Goal: Task Accomplishment & Management: Complete application form

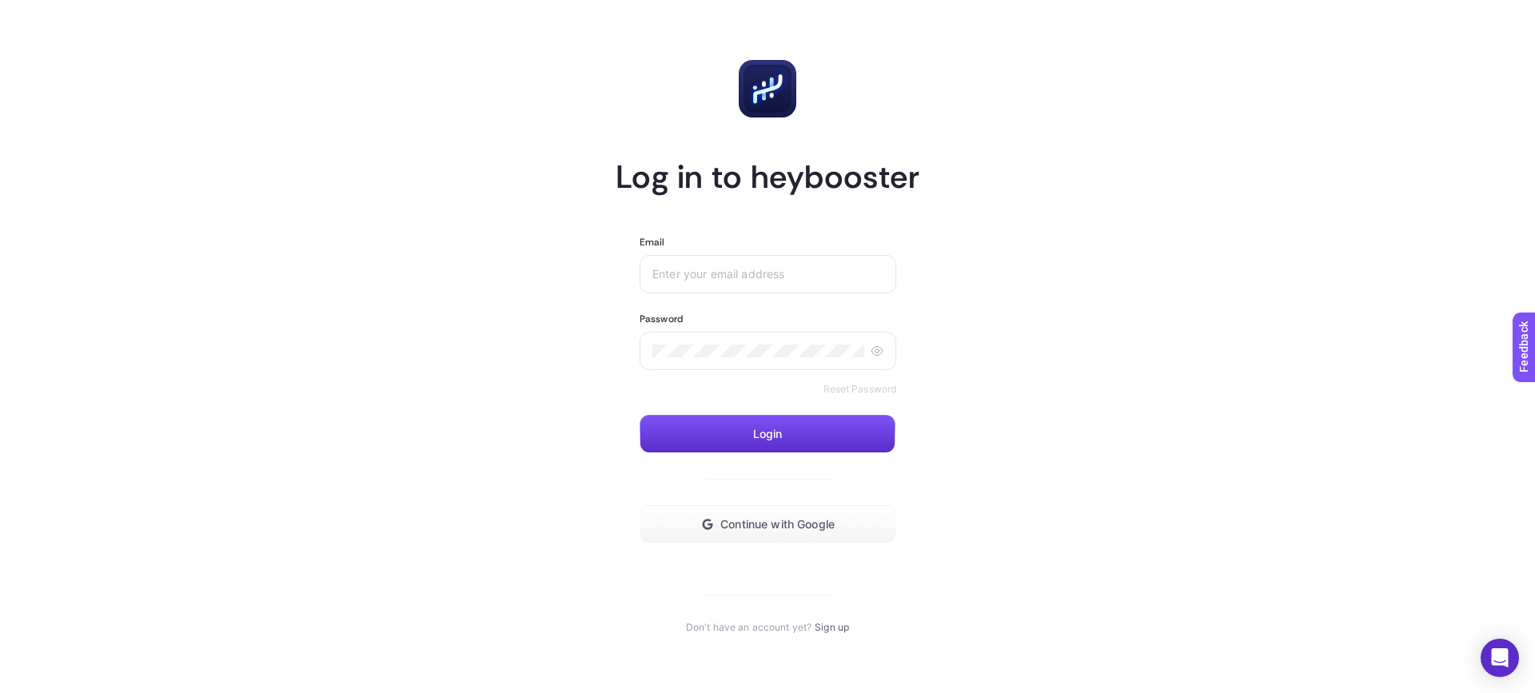
click at [825, 633] on link "Sign up" at bounding box center [832, 627] width 34 height 13
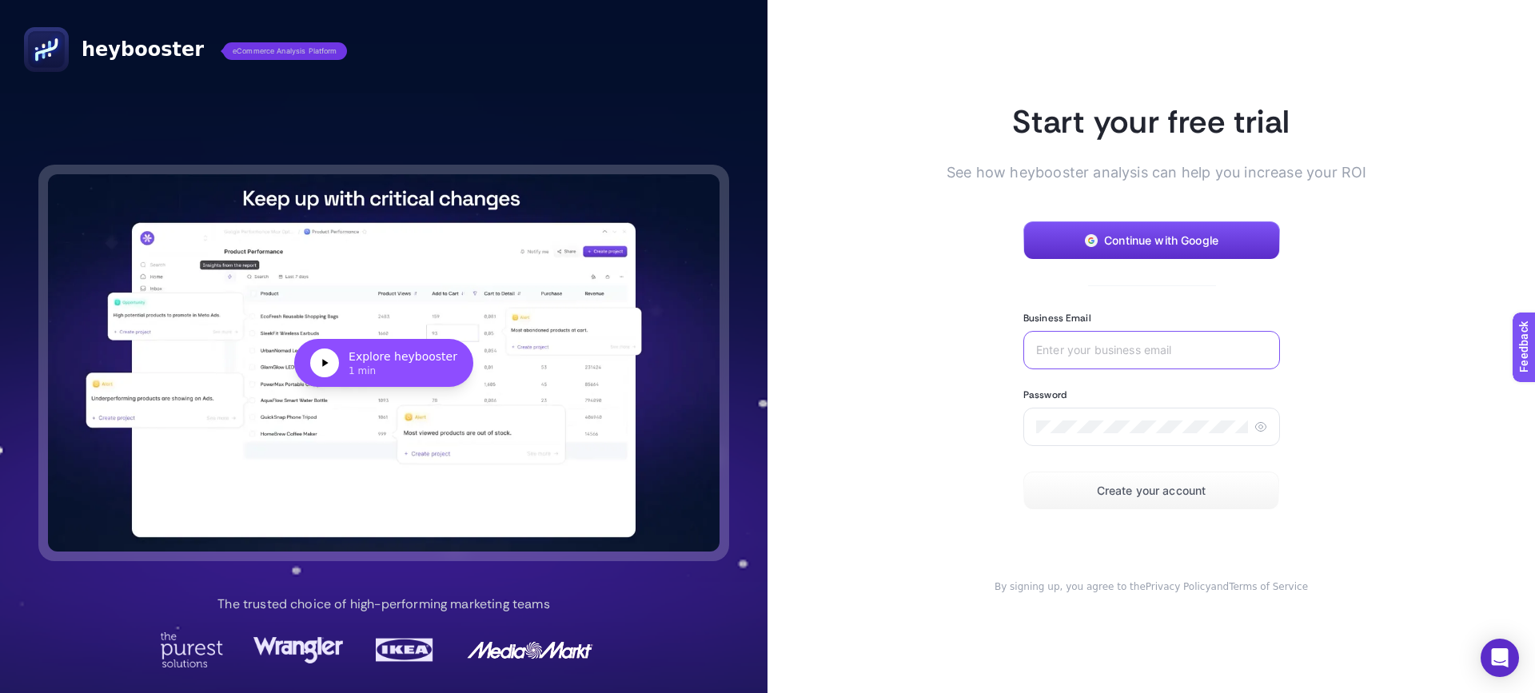
click at [1135, 349] on input "Business Email" at bounding box center [1151, 350] width 231 height 13
click at [1127, 238] on span "Continue with Google" at bounding box center [1161, 240] width 114 height 13
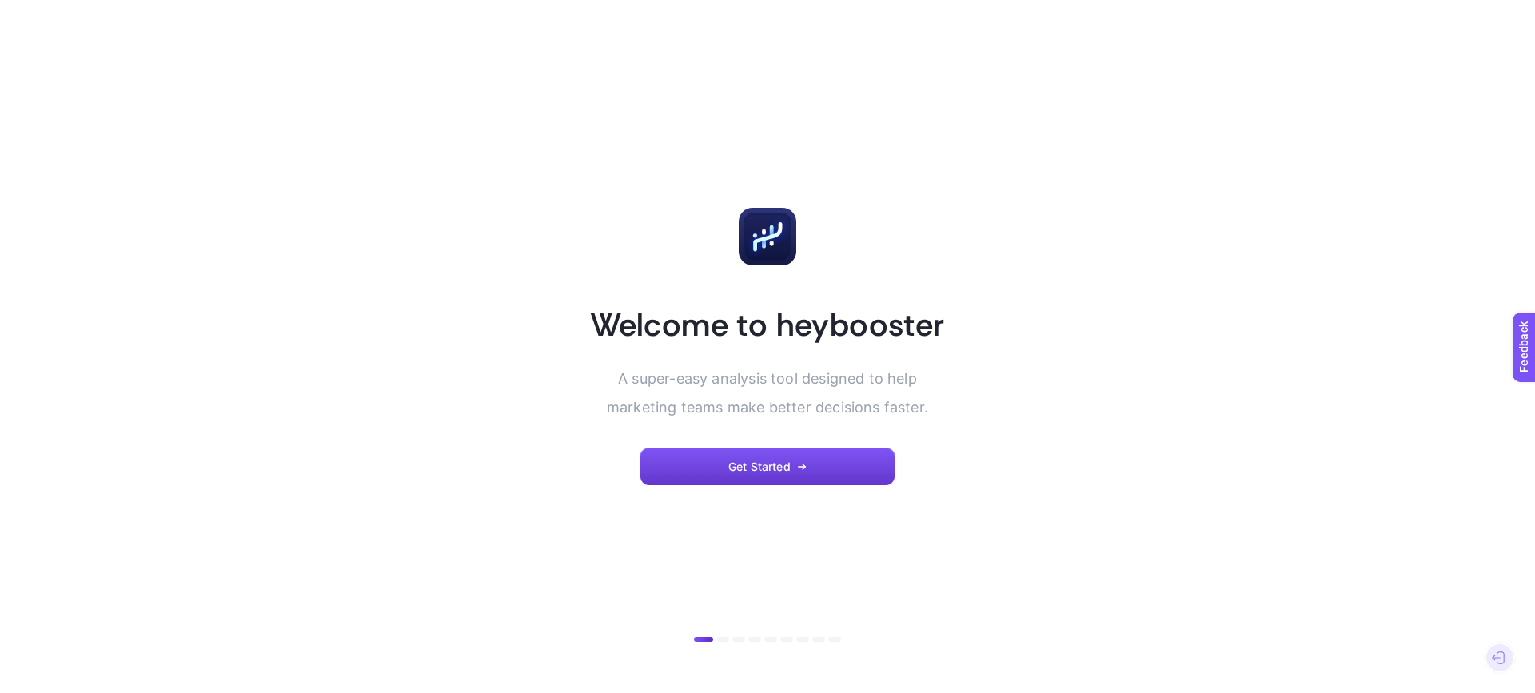
click at [820, 472] on button "Get Started" at bounding box center [768, 467] width 256 height 38
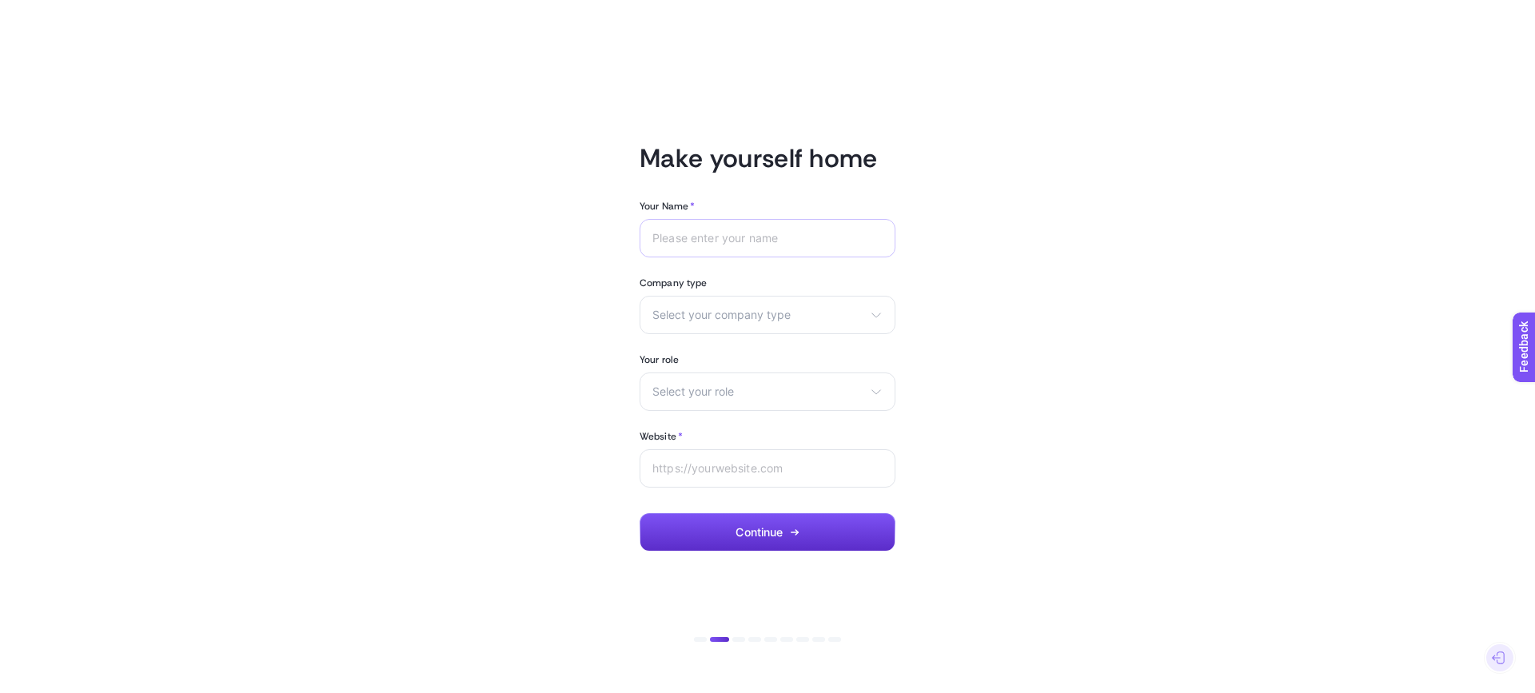
click at [720, 245] on div at bounding box center [768, 238] width 256 height 38
type input "t"
type input "Tilbe"
click at [726, 322] on div "Select your company type eCommerce Agency Other" at bounding box center [768, 315] width 256 height 38
click at [688, 388] on li "Agency" at bounding box center [768, 379] width 248 height 26
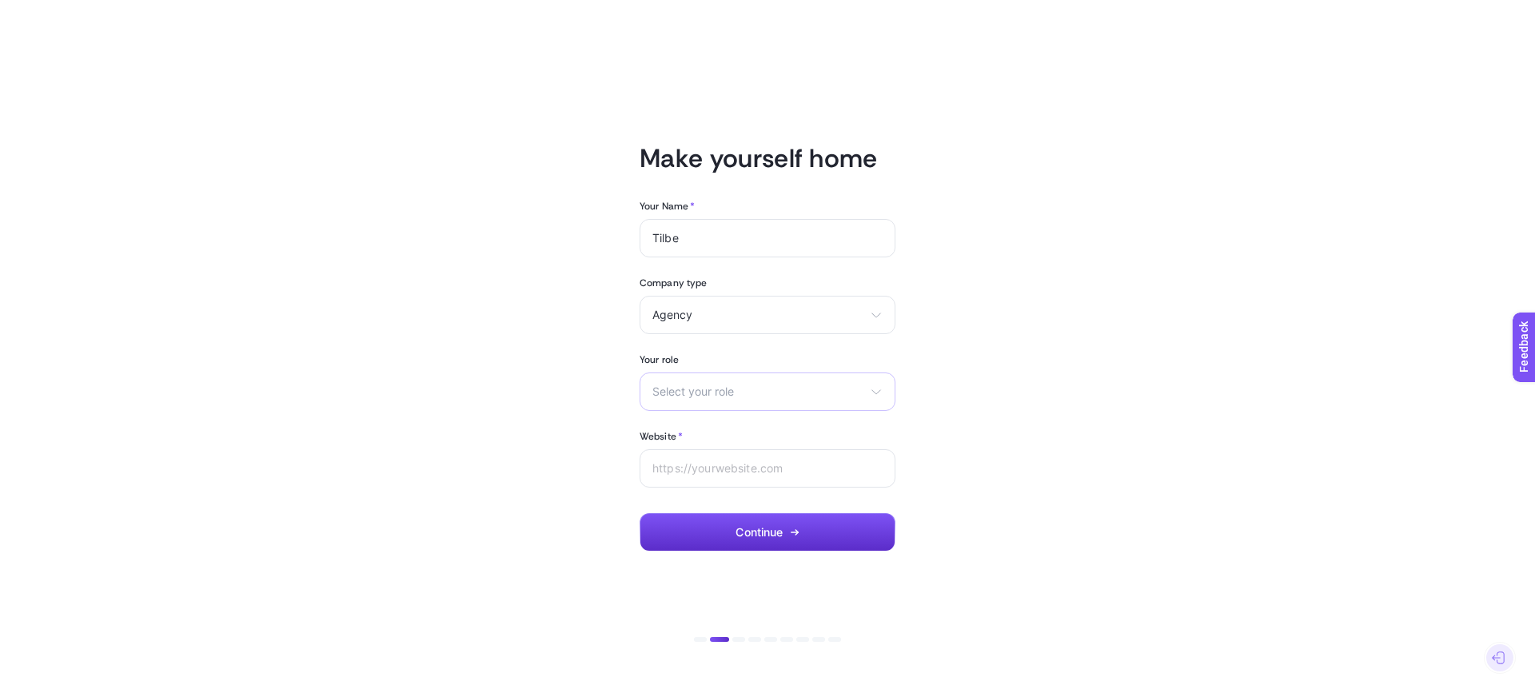
click at [731, 398] on div "Select your role Marketing manager Digital consultant Facebook executive Social…" at bounding box center [768, 392] width 256 height 38
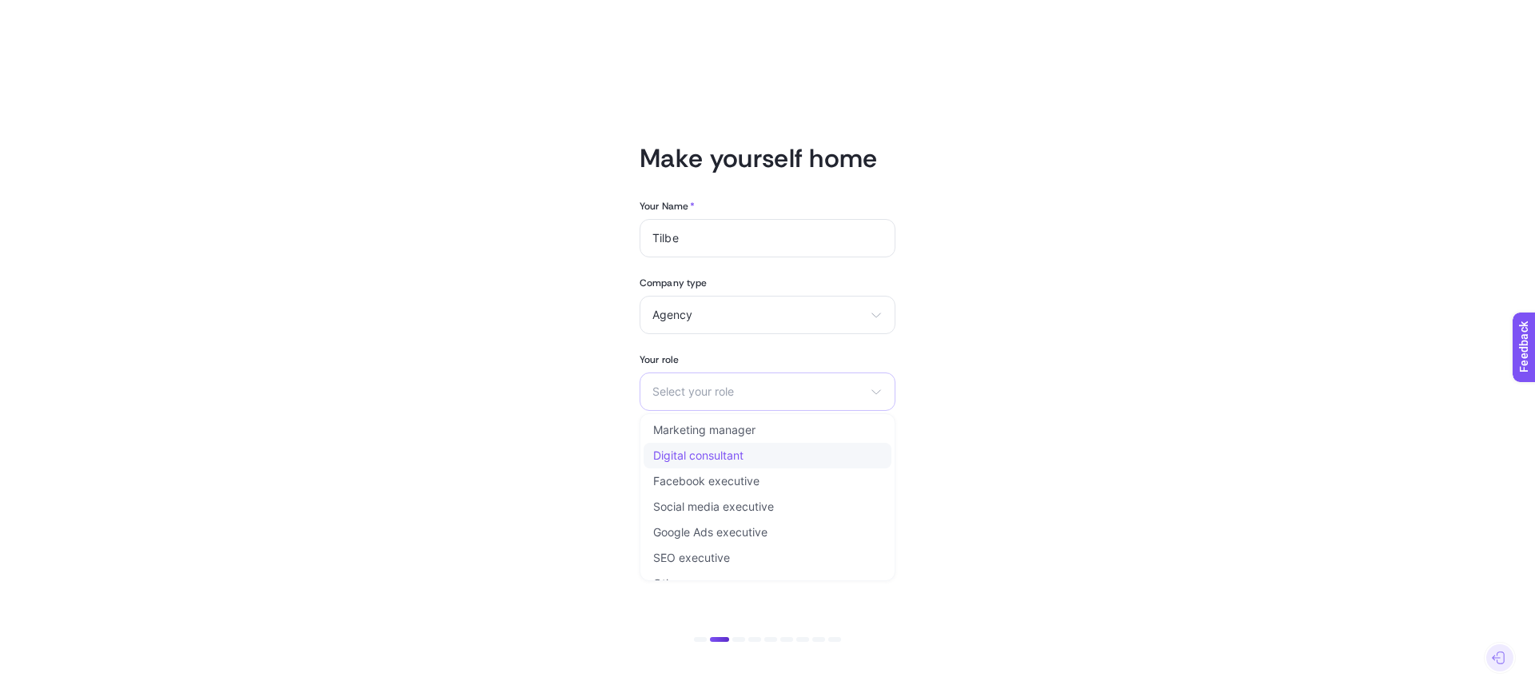
click at [720, 451] on span "Digital consultant" at bounding box center [698, 455] width 90 height 13
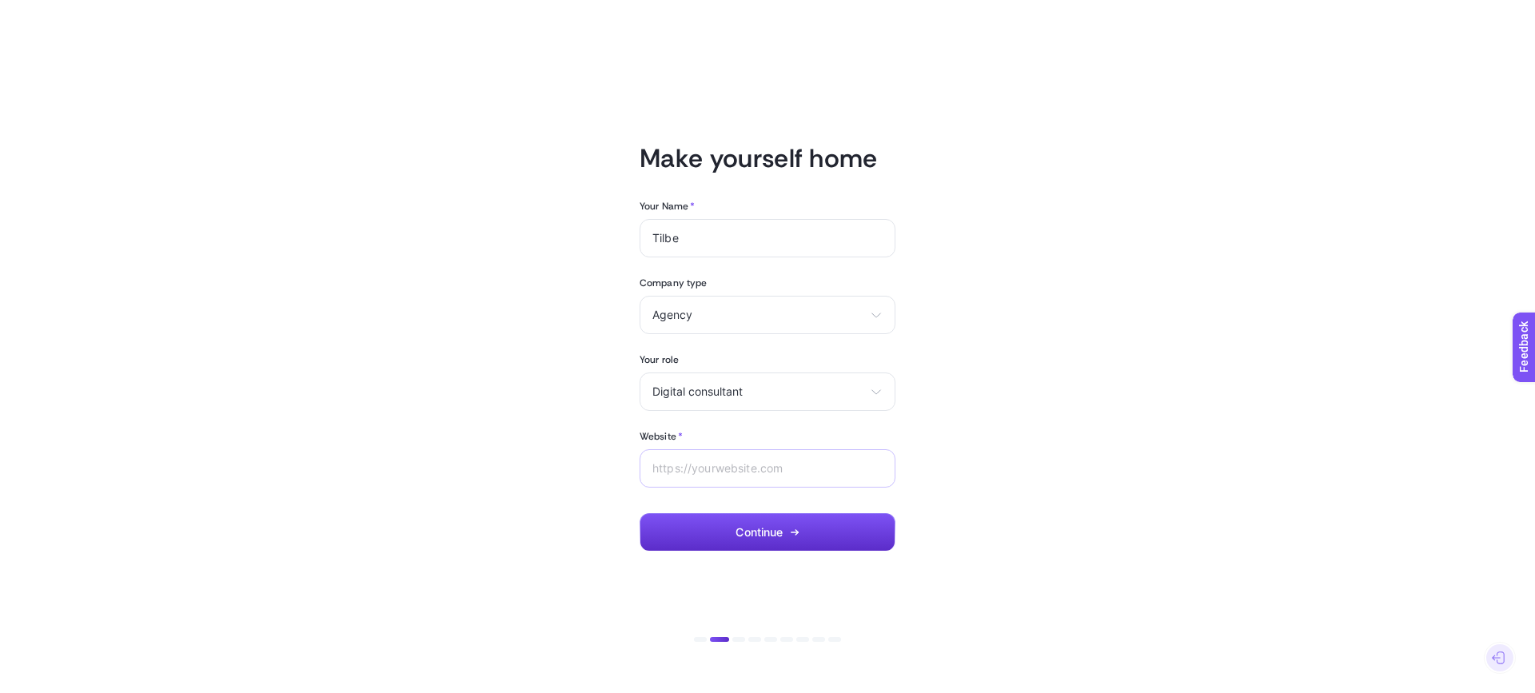
click at [731, 475] on div at bounding box center [768, 468] width 256 height 38
click at [784, 528] on button "Continue" at bounding box center [768, 532] width 256 height 38
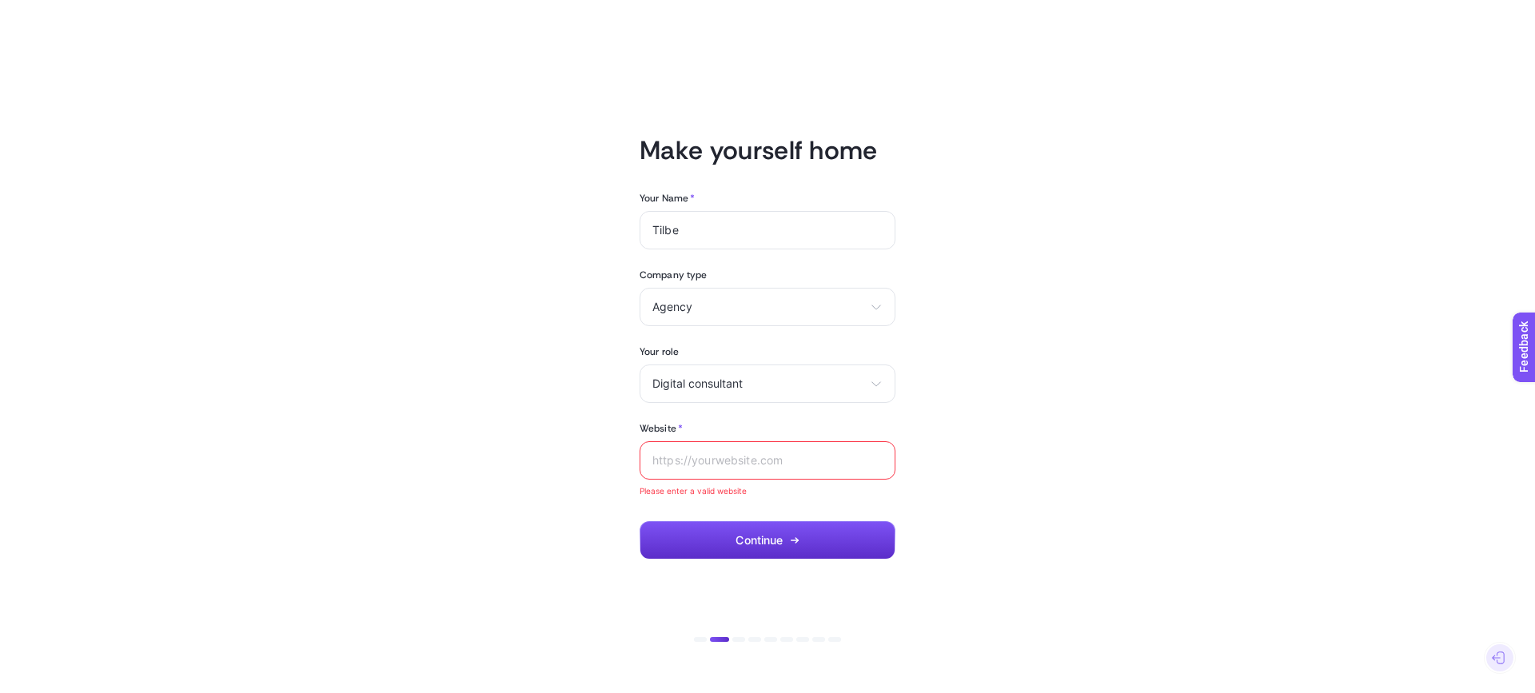
click at [709, 465] on input "Website *" at bounding box center [767, 460] width 230 height 13
paste input "https://oneingage.com/"
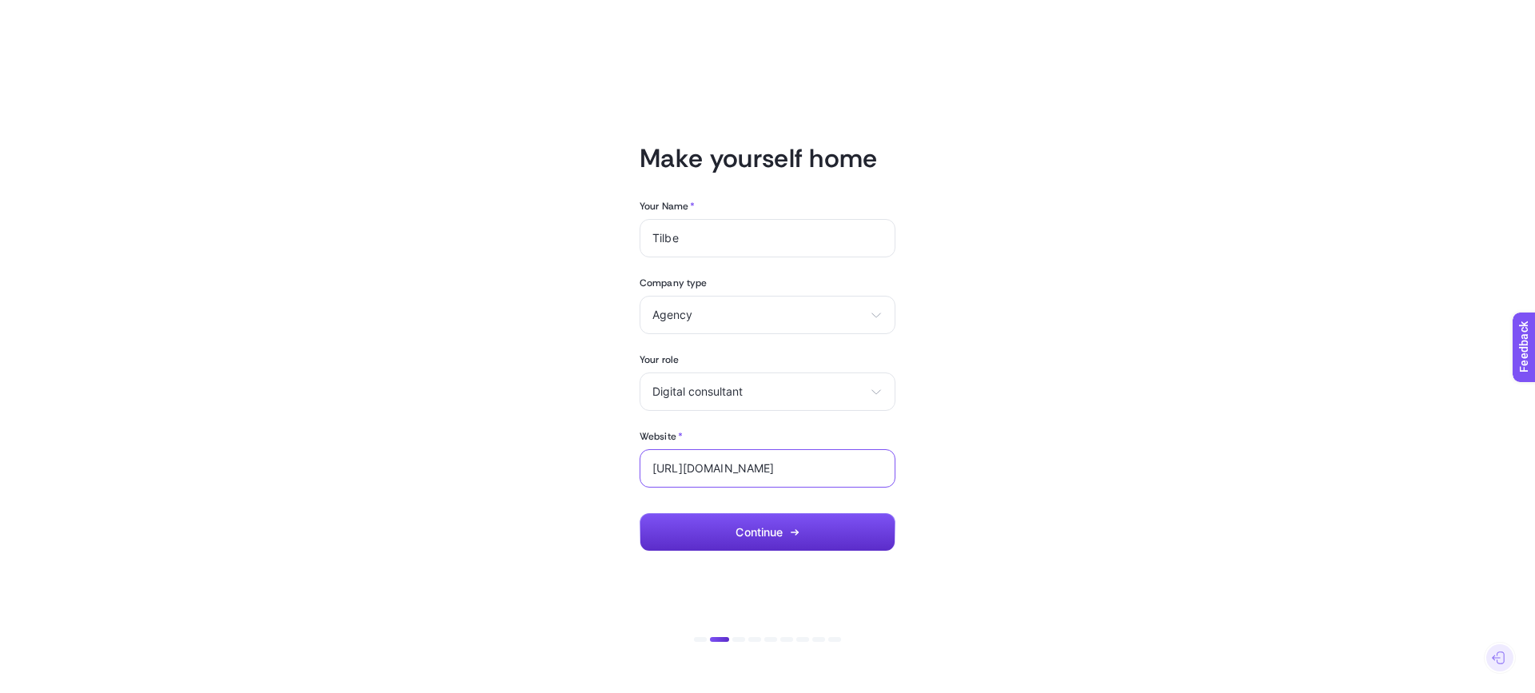
type input "https://oneingage.com/"
click at [471, 503] on article "Make yourself home Your Name * Tilbe Company type Agency eCommerce Agency Other…" at bounding box center [767, 346] width 1113 height 655
drag, startPoint x: 777, startPoint y: 536, endPoint x: 773, endPoint y: 547, distance: 11.9
click at [776, 536] on span "Continue" at bounding box center [759, 532] width 47 height 13
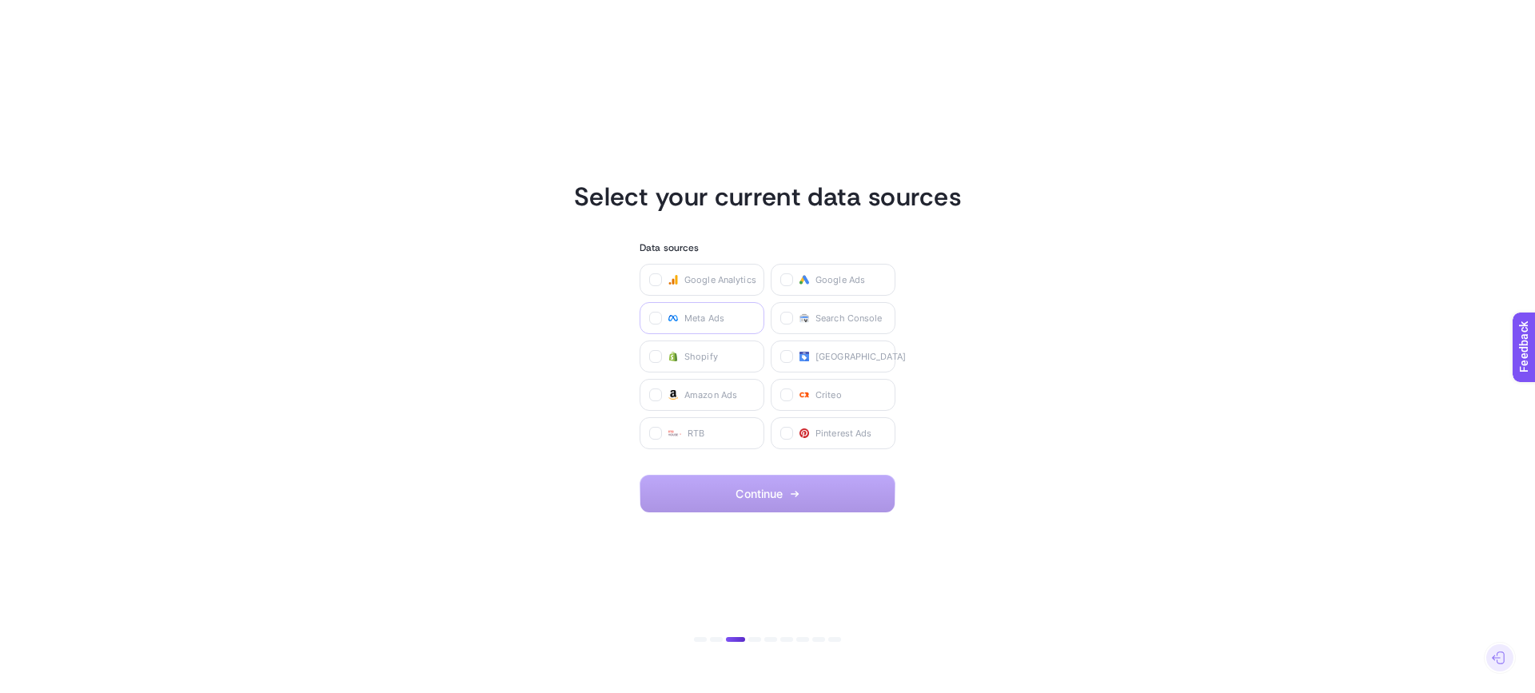
click at [667, 317] on label "Meta Ads" at bounding box center [702, 318] width 125 height 32
click at [0, 0] on Ads "checkbox" at bounding box center [0, 0] width 0 height 0
click at [751, 496] on span "Continue" at bounding box center [759, 494] width 47 height 13
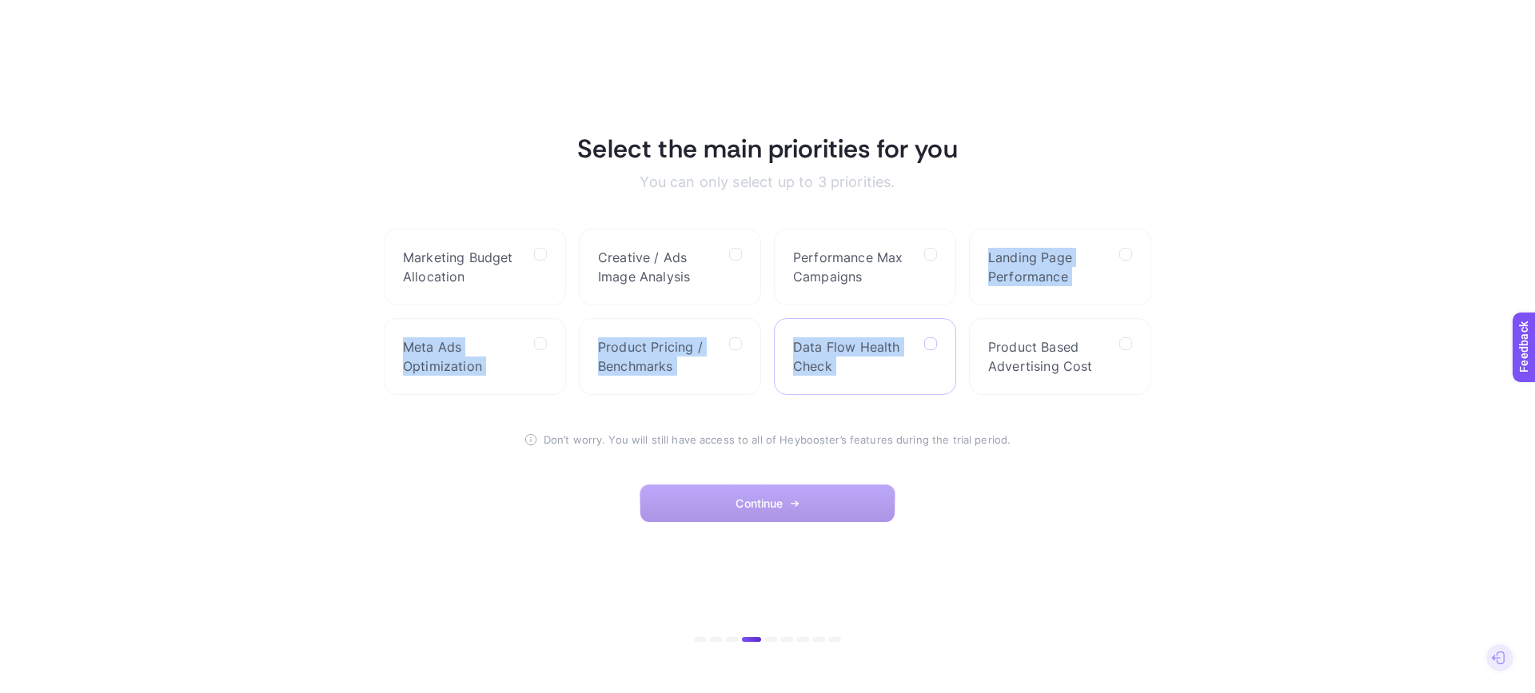
drag, startPoint x: 920, startPoint y: 329, endPoint x: 934, endPoint y: 345, distance: 21.0
click at [933, 345] on div "Marketing Budget Allocation Creative / Ads Image Analysis Performance Max Campa…" at bounding box center [768, 312] width 768 height 166
click at [911, 275] on span "Performance Max Campaigns" at bounding box center [852, 267] width 118 height 38
click at [0, 0] on Campaigns "checkbox" at bounding box center [0, 0] width 0 height 0
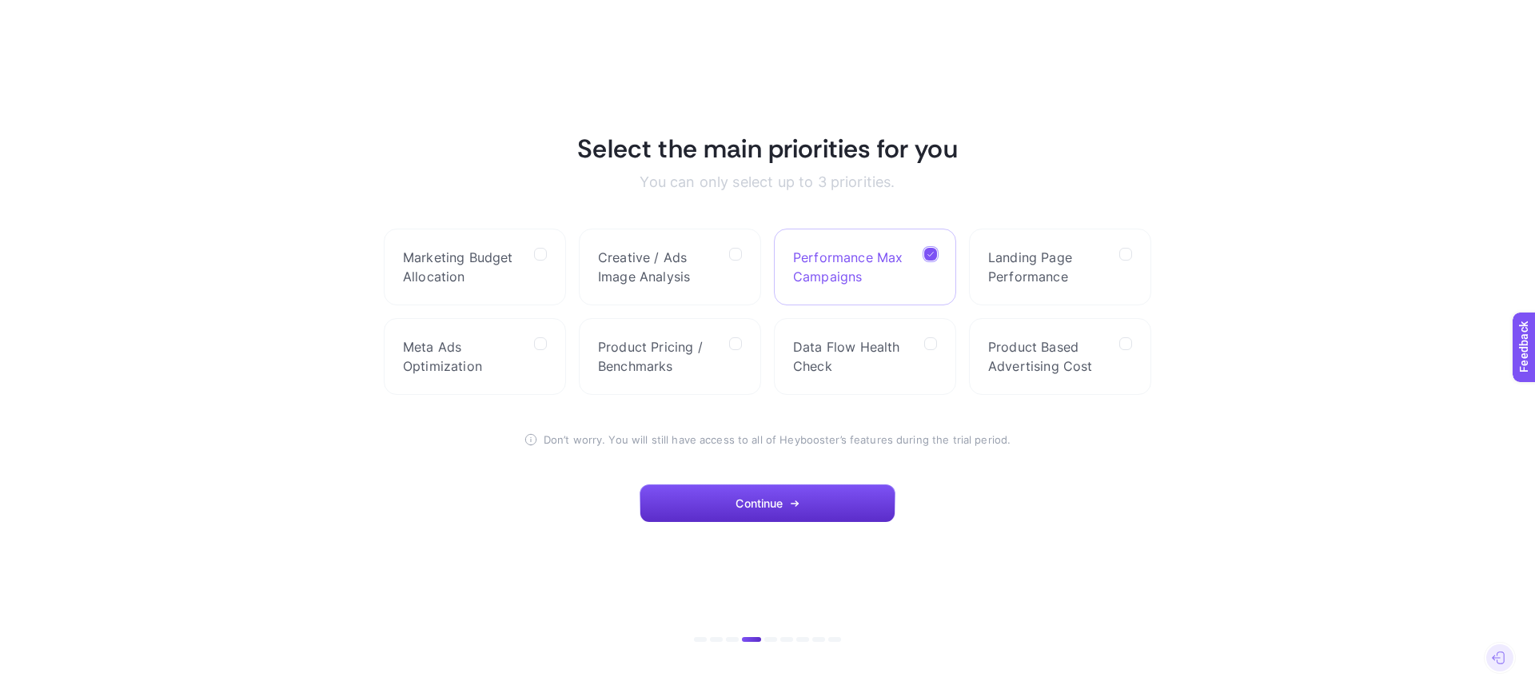
click at [1043, 510] on section "Select the main priorities for you You can only select up to 3 priorities. Mark…" at bounding box center [768, 347] width 768 height 429
click at [498, 382] on label "Meta Ads Optimization" at bounding box center [475, 356] width 182 height 77
click at [0, 0] on Optimization "checkbox" at bounding box center [0, 0] width 0 height 0
click at [912, 243] on label "Performance Max Campaigns" at bounding box center [865, 267] width 182 height 77
click at [0, 0] on Campaigns "checkbox" at bounding box center [0, 0] width 0 height 0
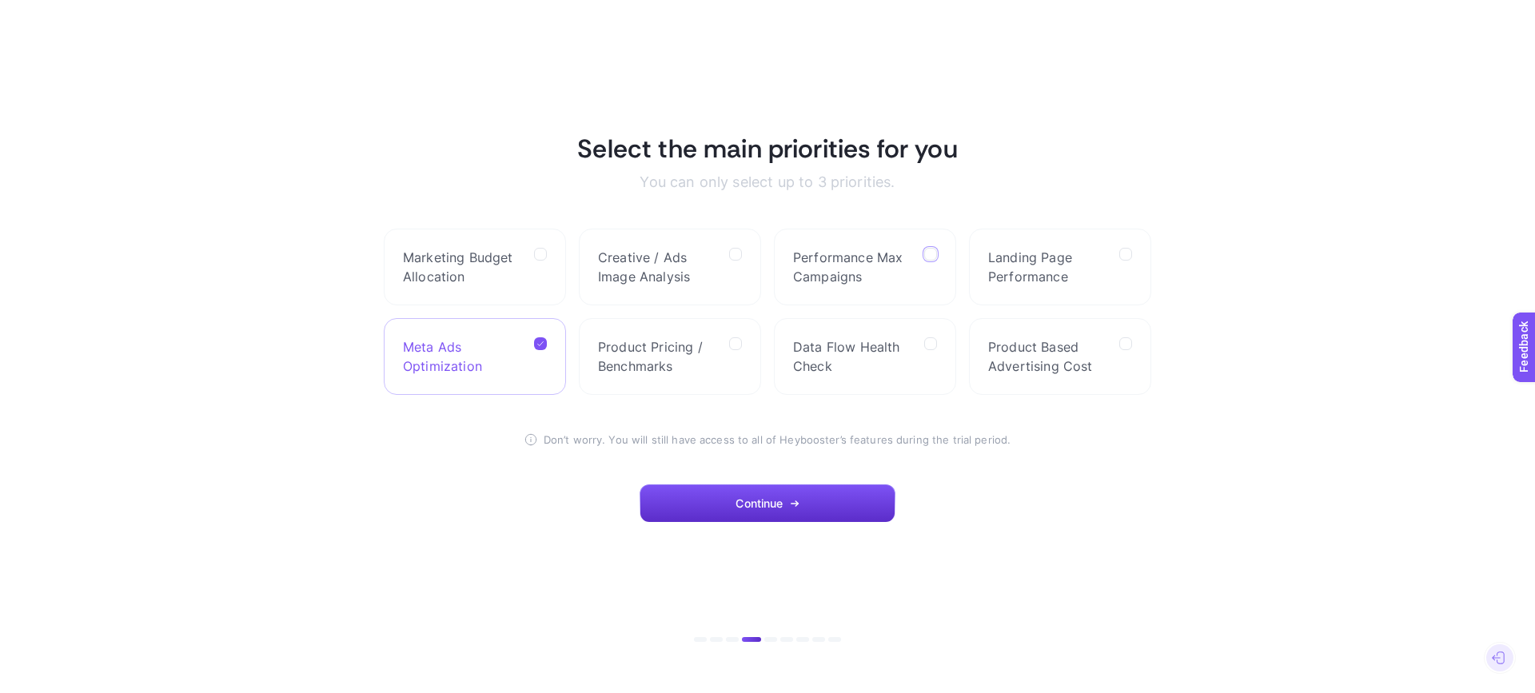
drag, startPoint x: 751, startPoint y: 506, endPoint x: 762, endPoint y: 523, distance: 20.2
click at [752, 505] on span "Continue" at bounding box center [759, 503] width 47 height 13
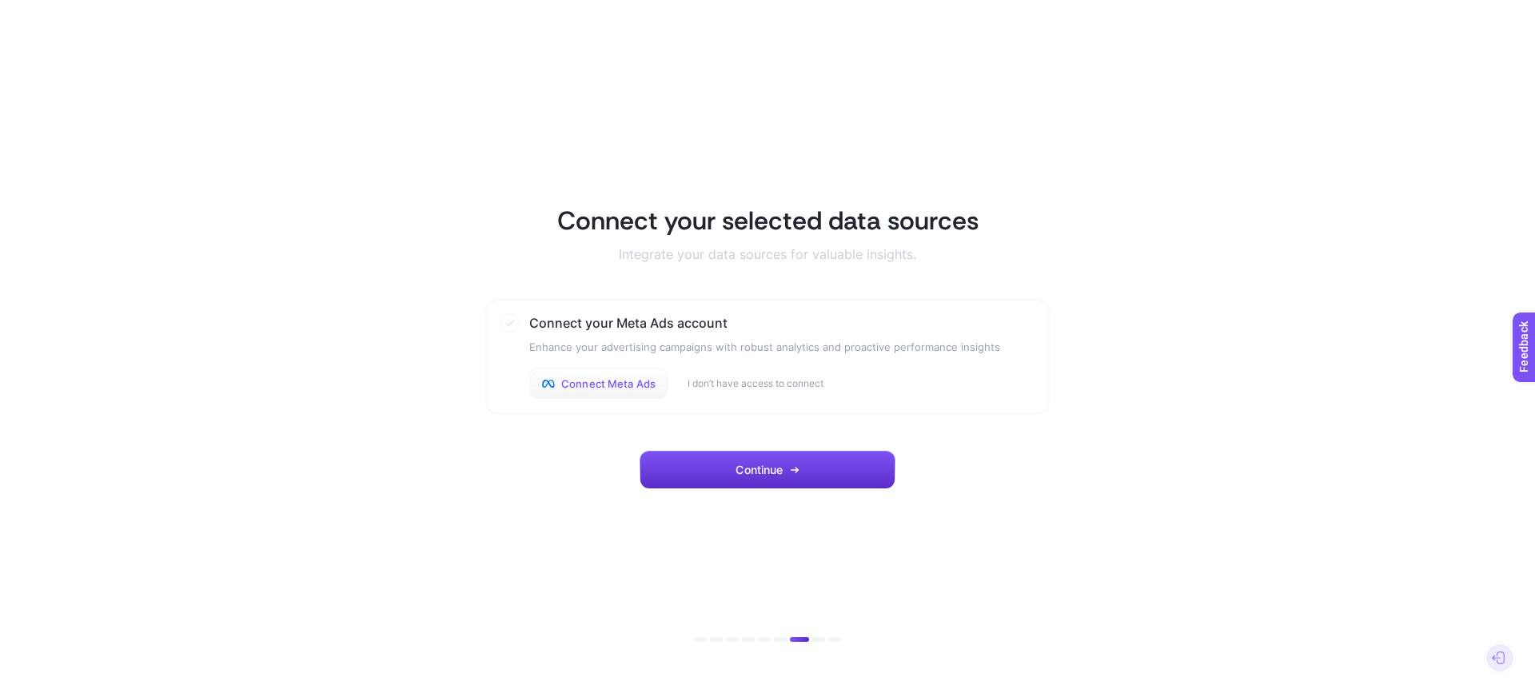
click at [584, 393] on button "Connect Meta Ads" at bounding box center [598, 384] width 139 height 32
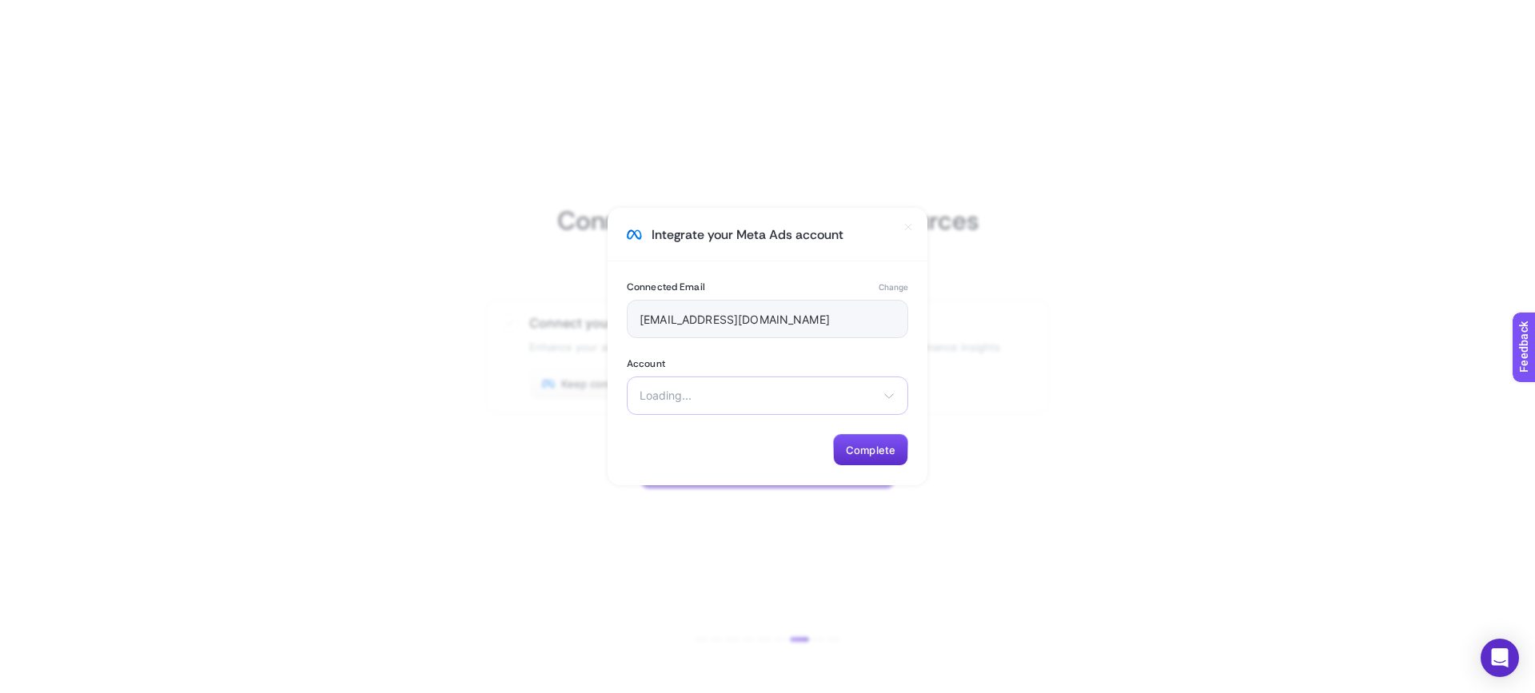
click at [784, 404] on div "Loading... There are no matching options available." at bounding box center [767, 396] width 281 height 38
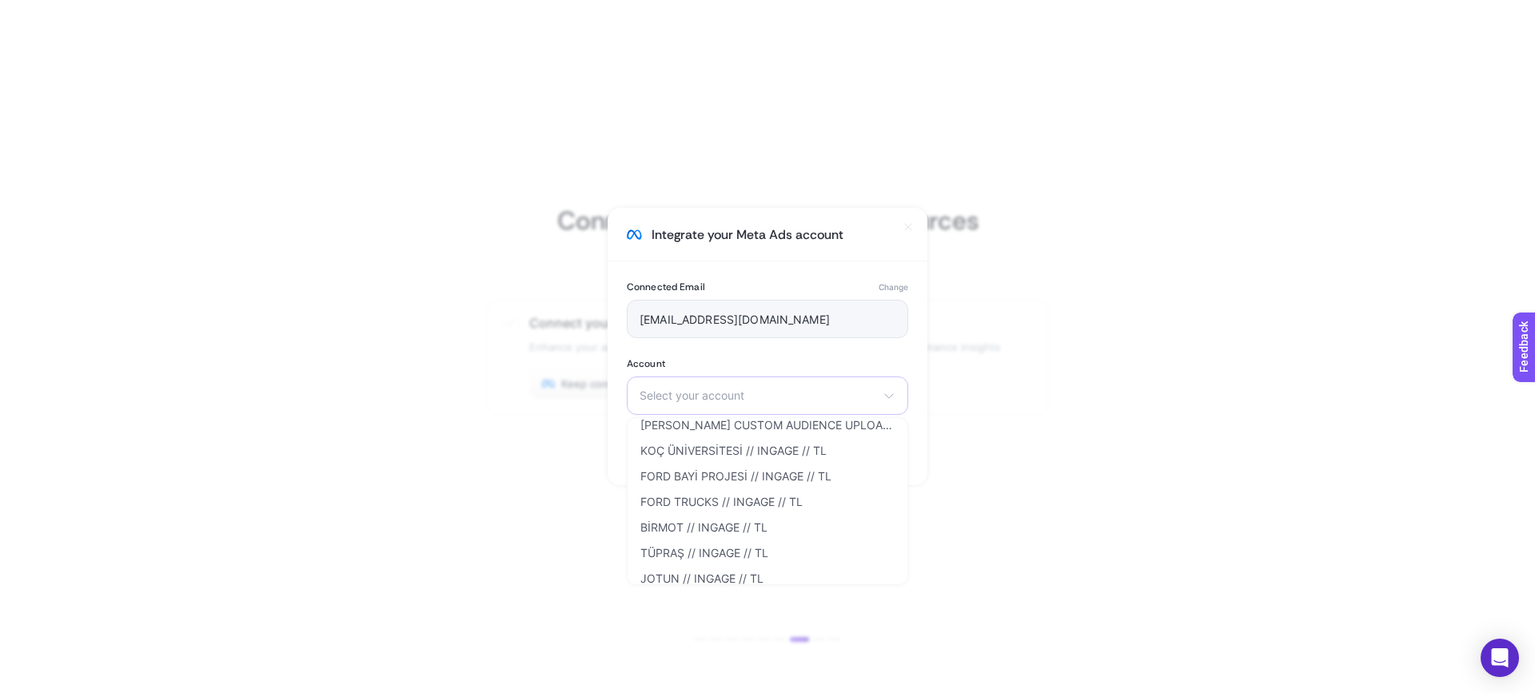
scroll to position [880, 0]
click at [728, 392] on span "Select your account" at bounding box center [758, 395] width 237 height 13
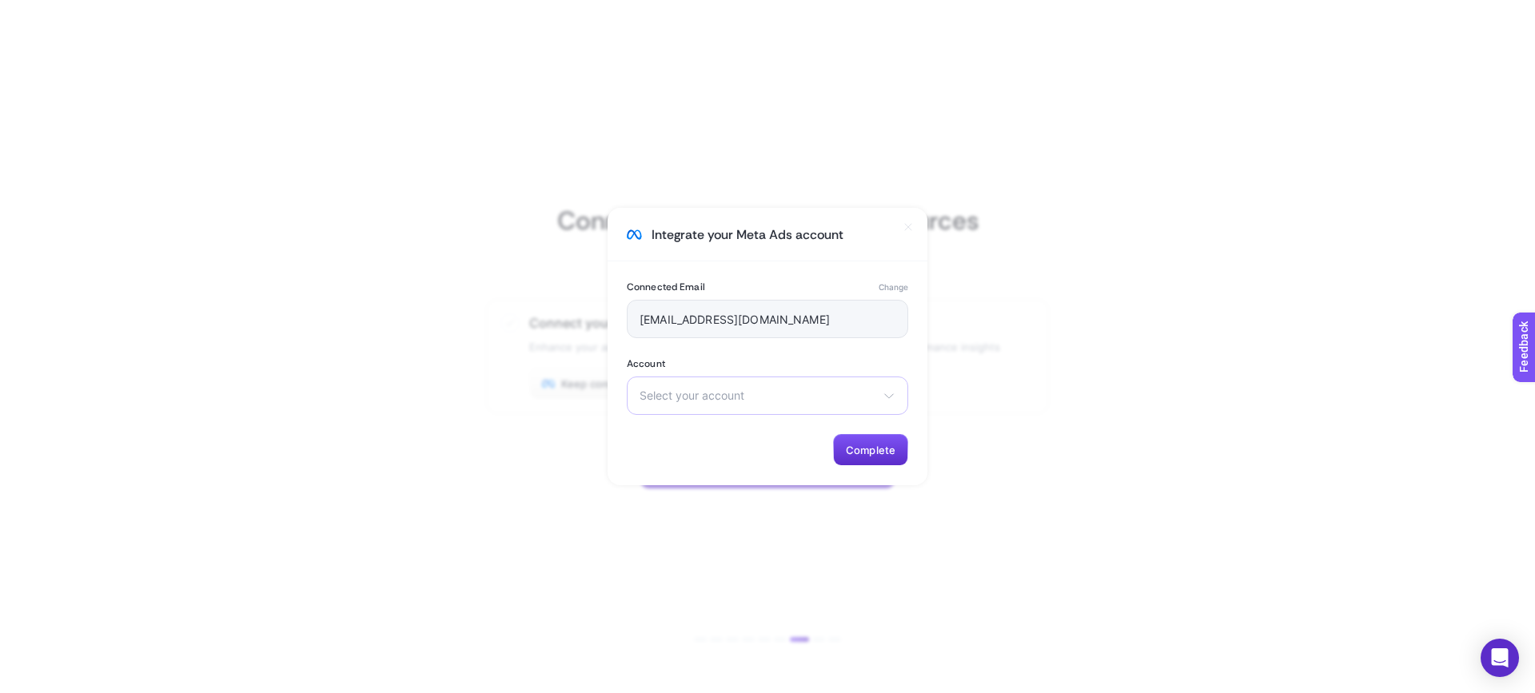
click at [728, 392] on span "Select your account" at bounding box center [758, 395] width 237 height 13
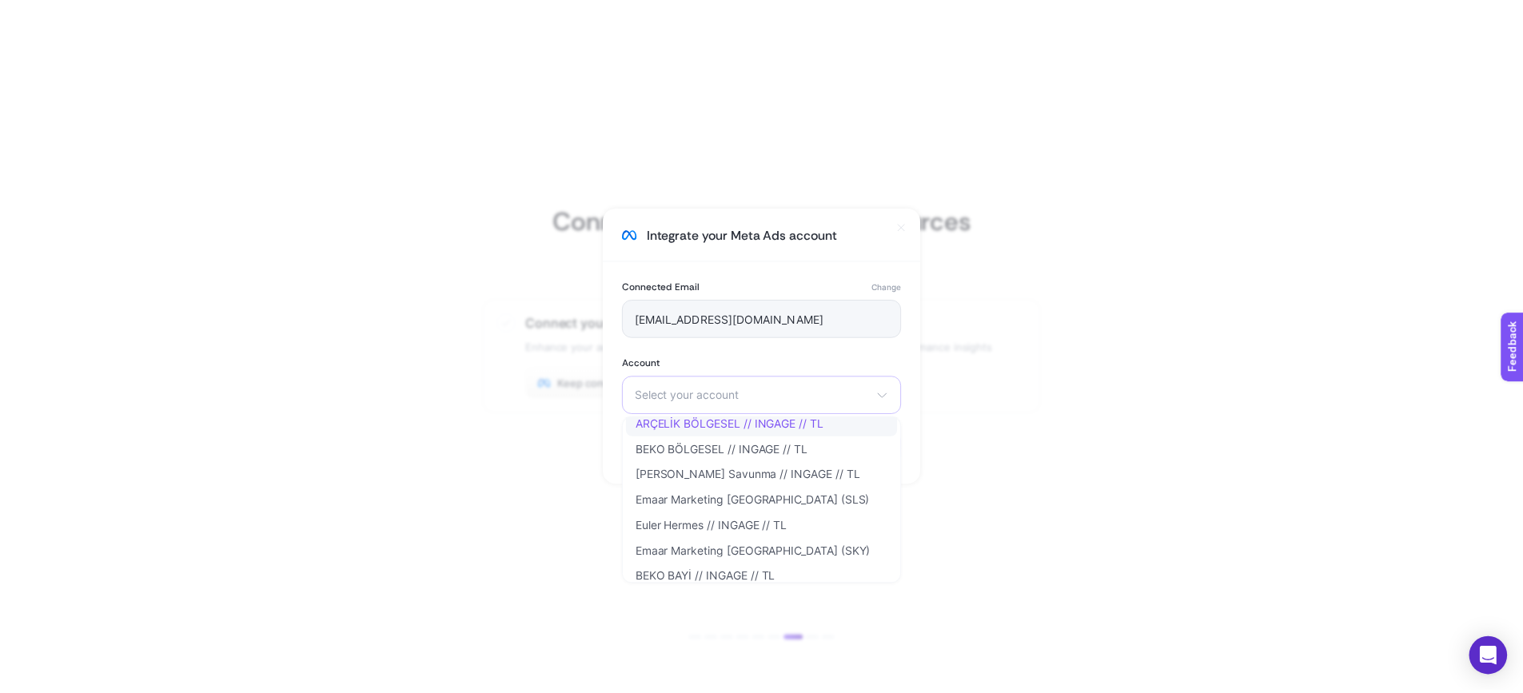
scroll to position [1439, 0]
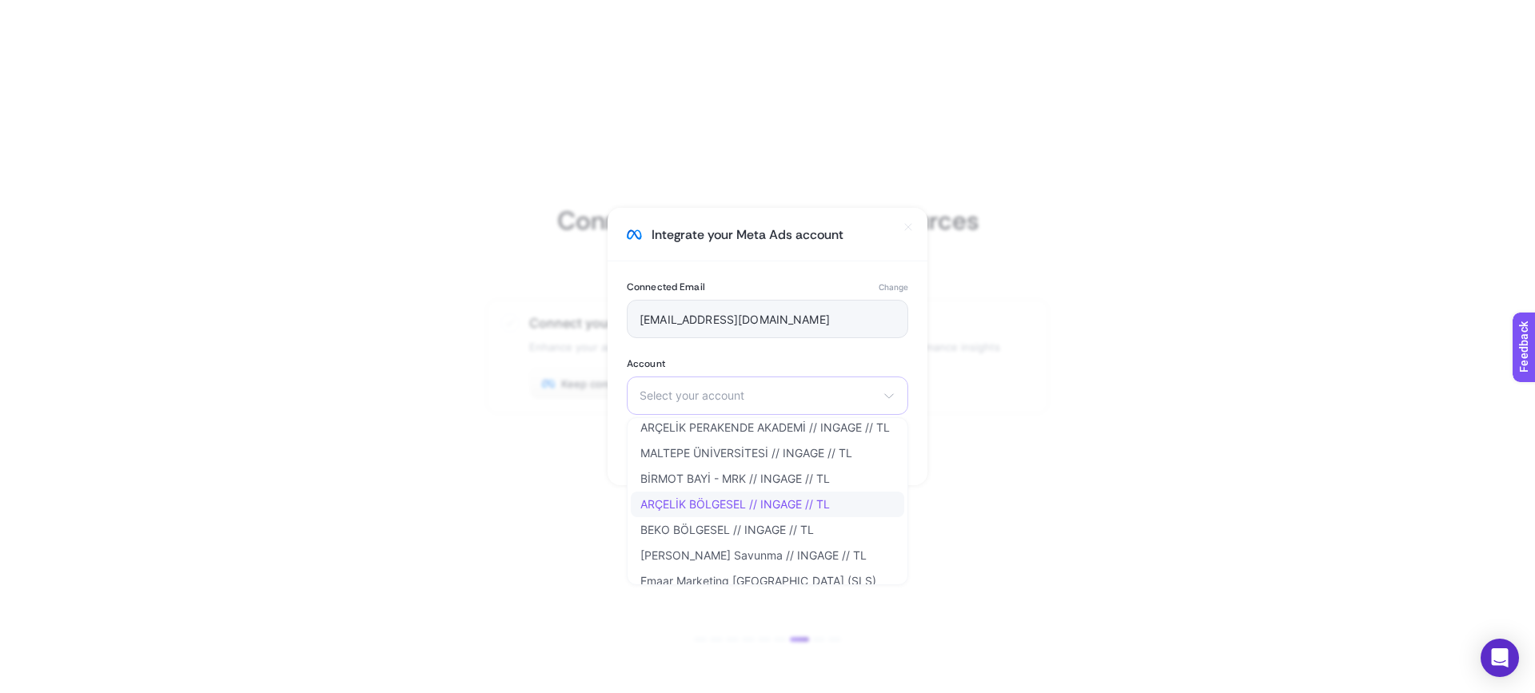
click at [742, 511] on li "ARÇELİK BÖLGESEL // INGAGE // TL" at bounding box center [767, 505] width 273 height 26
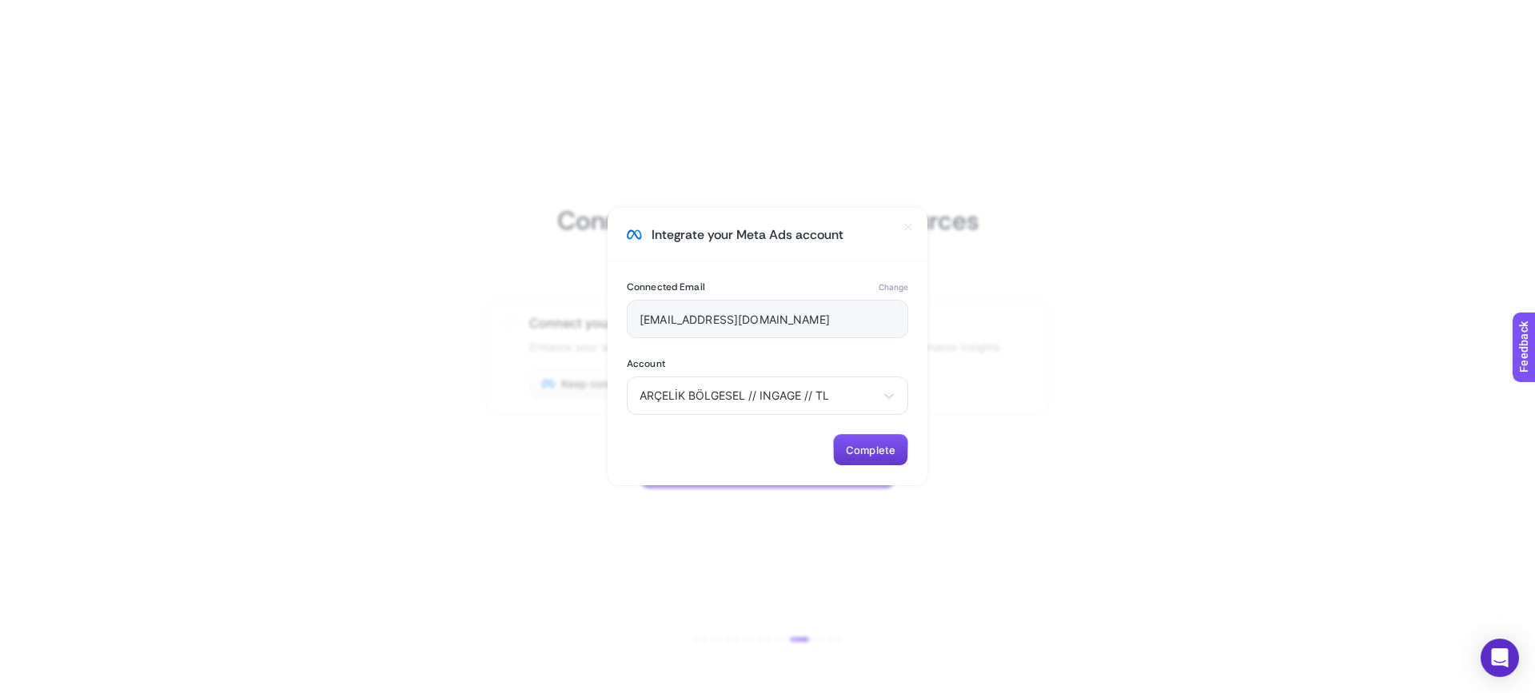
click at [853, 446] on span "Complete" at bounding box center [871, 450] width 50 height 13
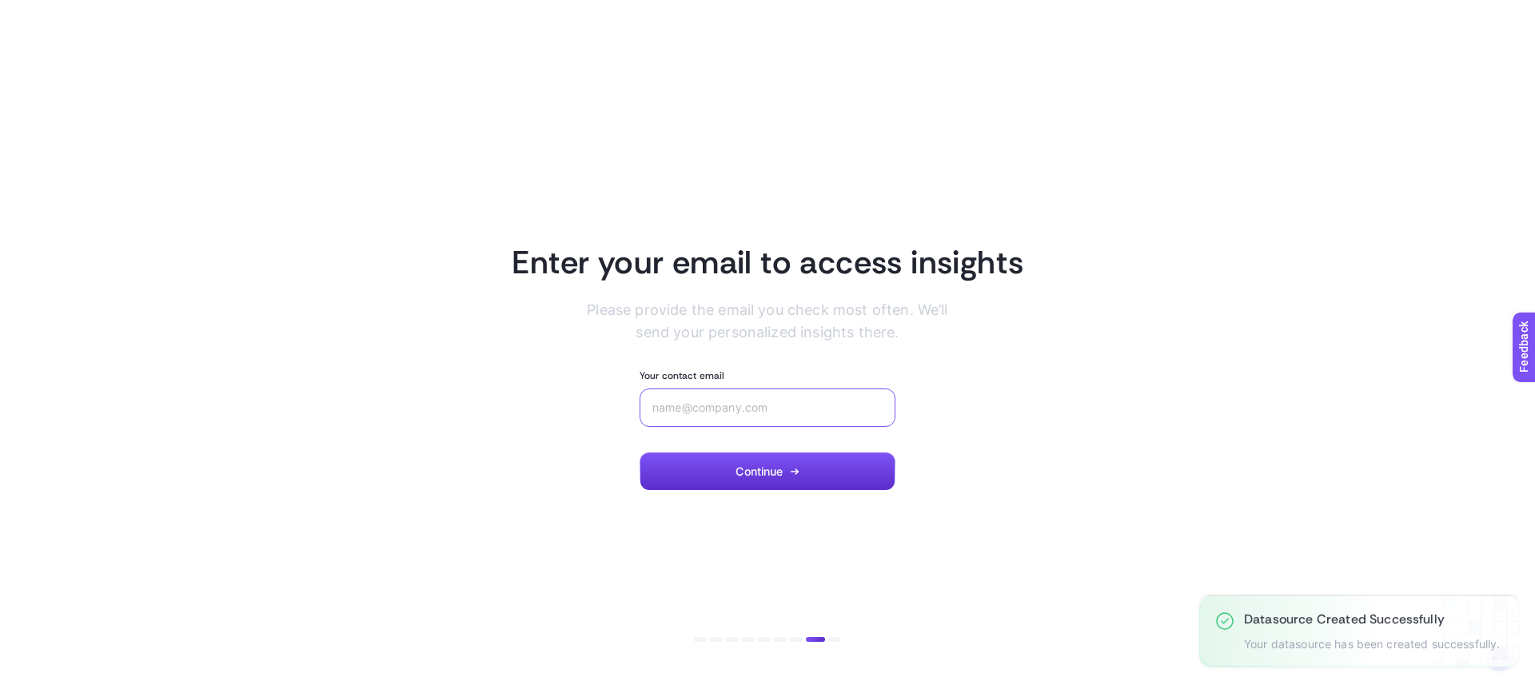
click at [729, 406] on input "Your contact email" at bounding box center [767, 407] width 230 height 13
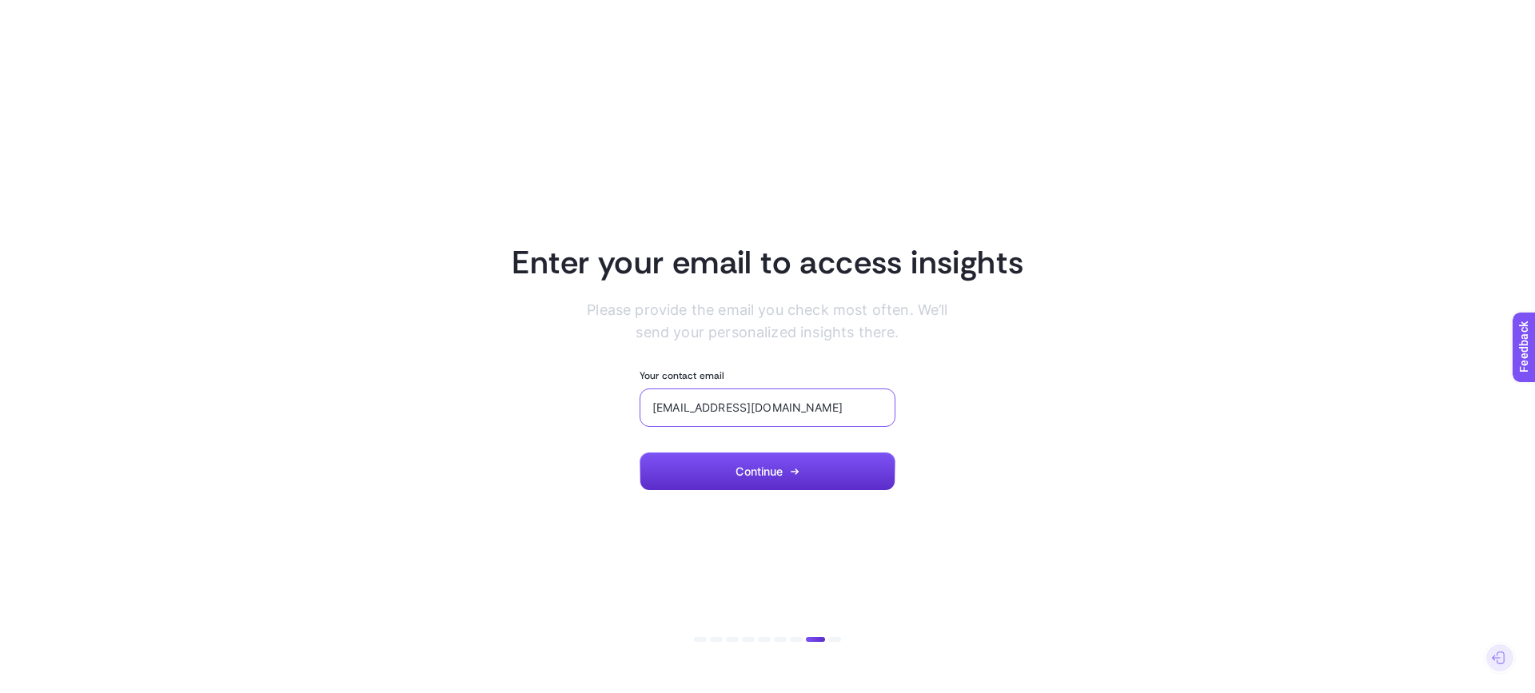
type input "tilbep@inmedia360.com"
click at [768, 480] on button "Continue" at bounding box center [768, 472] width 256 height 38
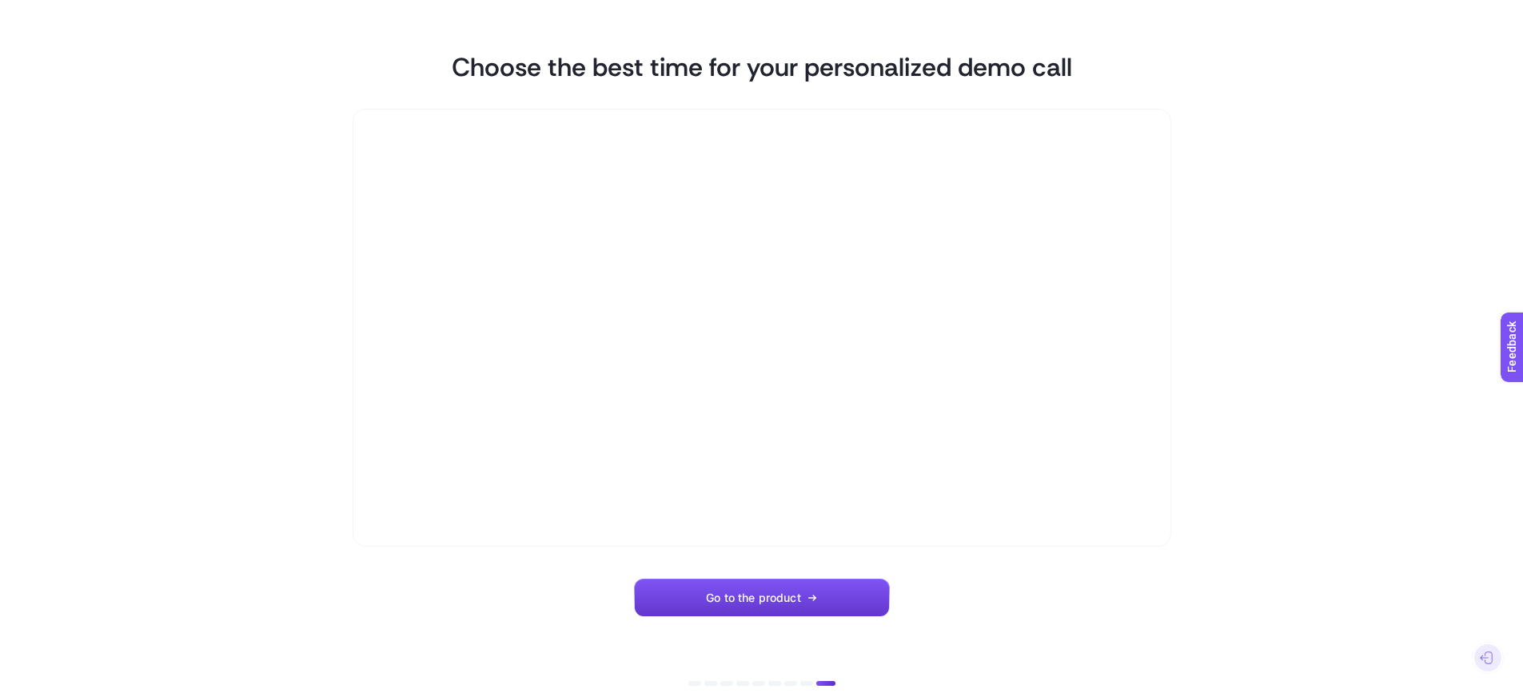
click at [822, 596] on button "Go to the product" at bounding box center [762, 598] width 256 height 38
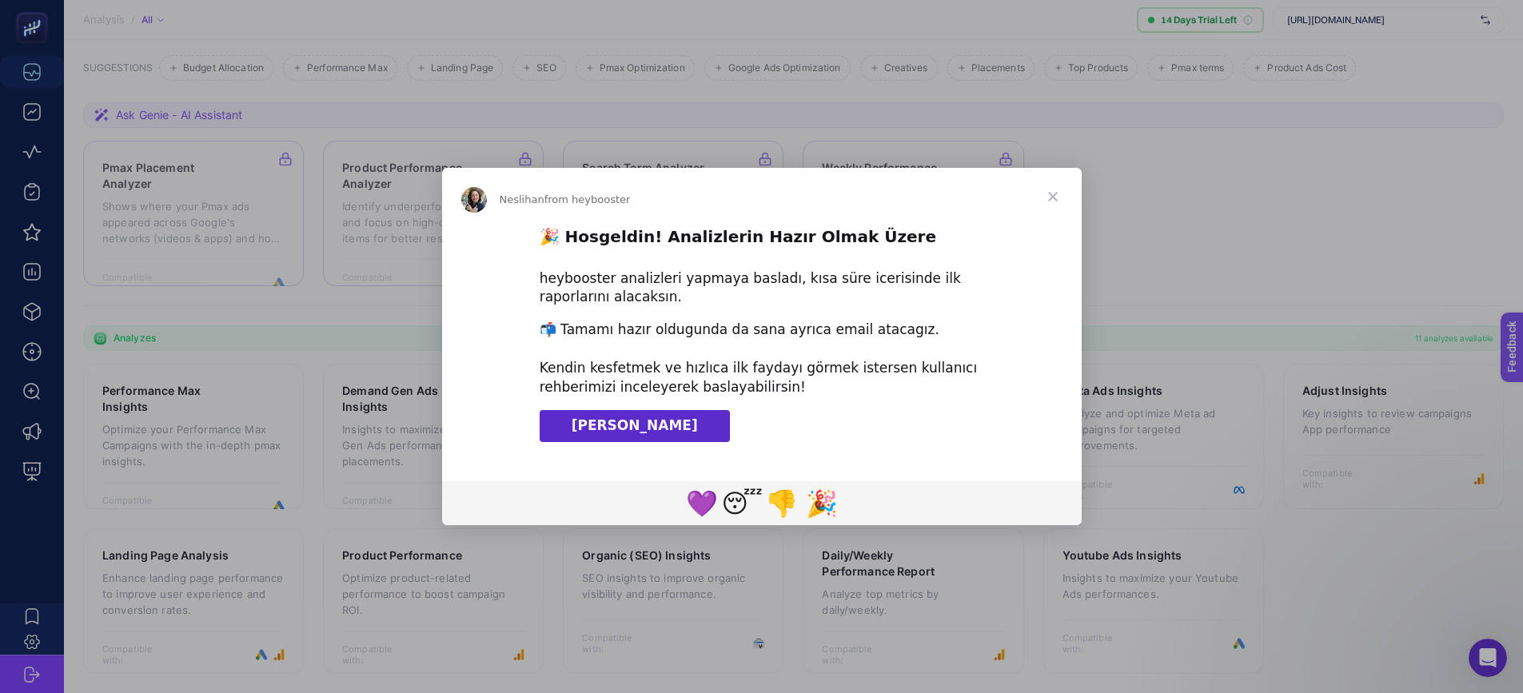
click at [1062, 197] on span "Close" at bounding box center [1053, 197] width 58 height 58
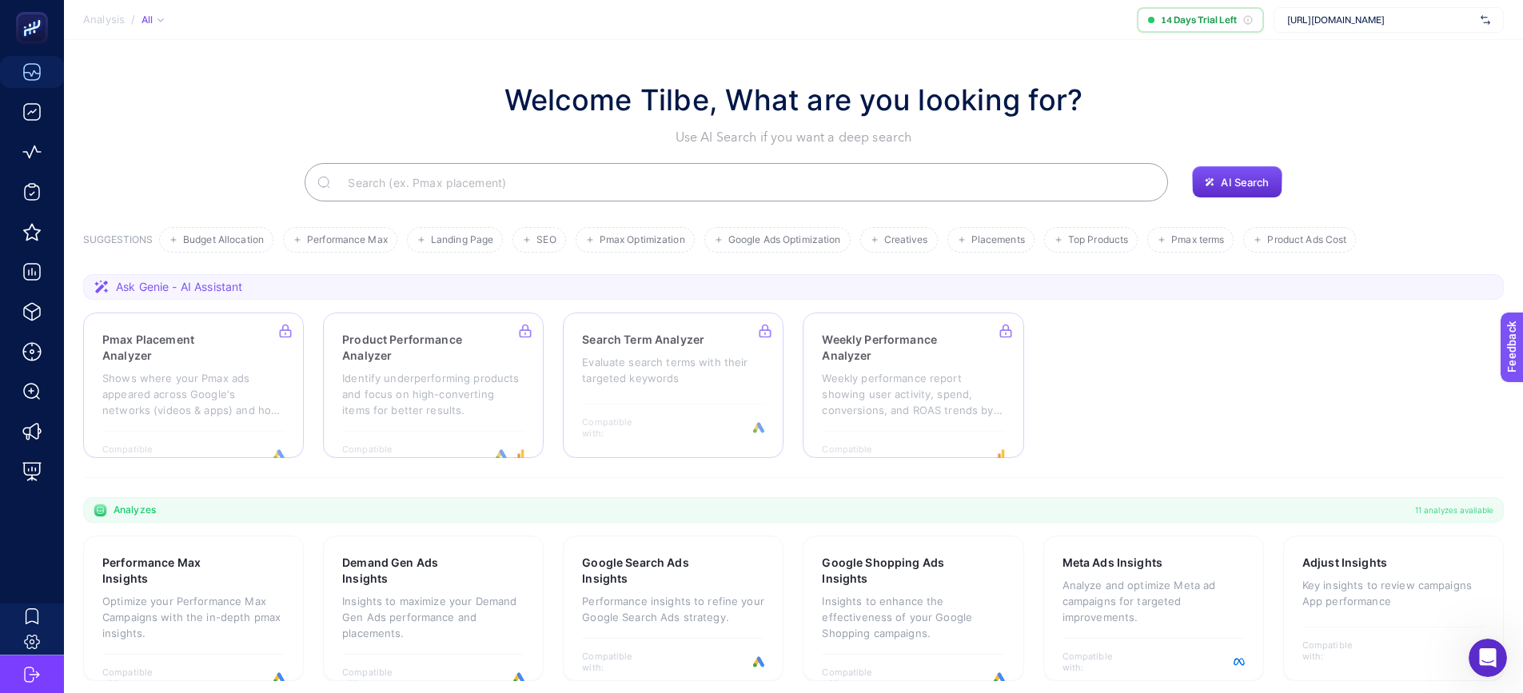
click at [1482, 22] on img at bounding box center [1486, 20] width 10 height 16
click at [1383, 84] on span "+ Add New Client" at bounding box center [1388, 82] width 75 height 12
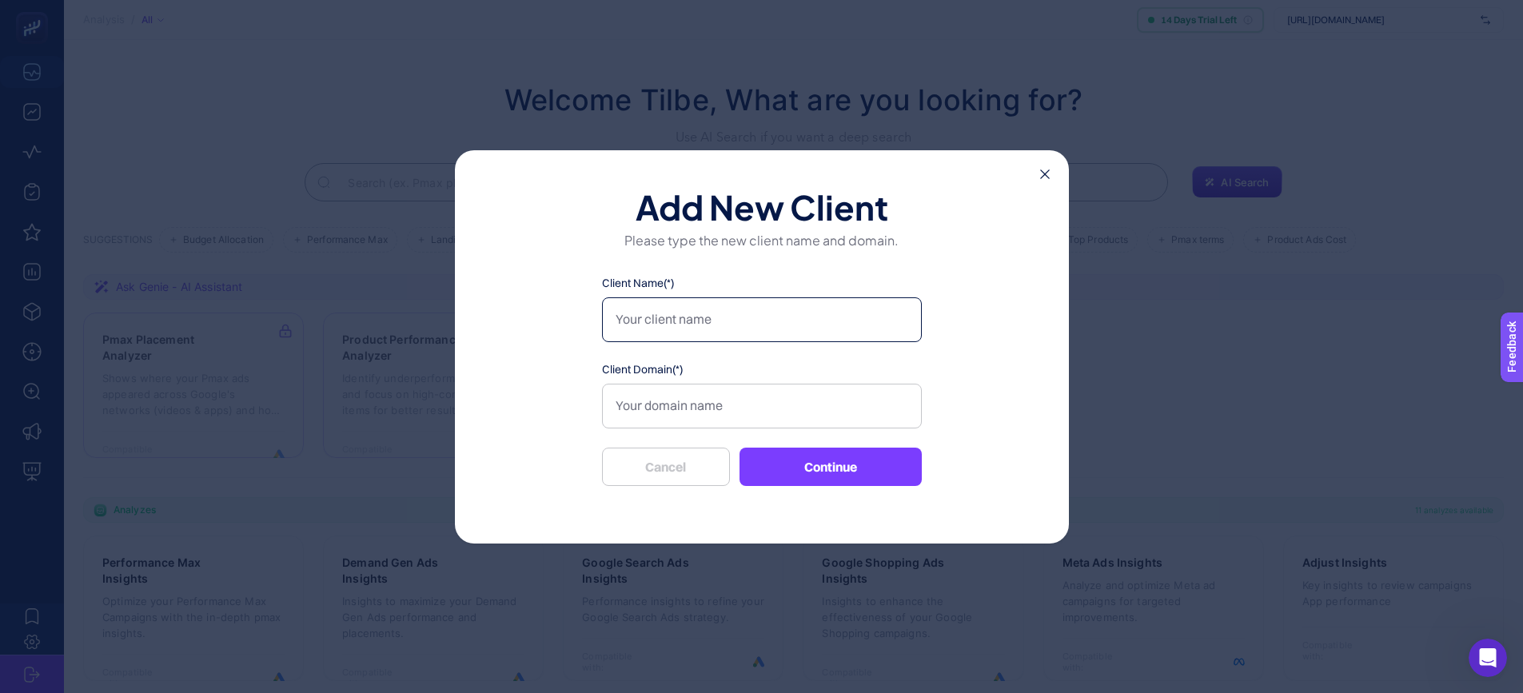
click at [670, 313] on input "Client Name(*)" at bounding box center [762, 319] width 320 height 45
type input "Beko Bölgesel"
click at [778, 413] on input "Client Domain(*)" at bounding box center [762, 406] width 320 height 45
paste input "https://oneingage.com/"
type input "https://oneingage.com/"
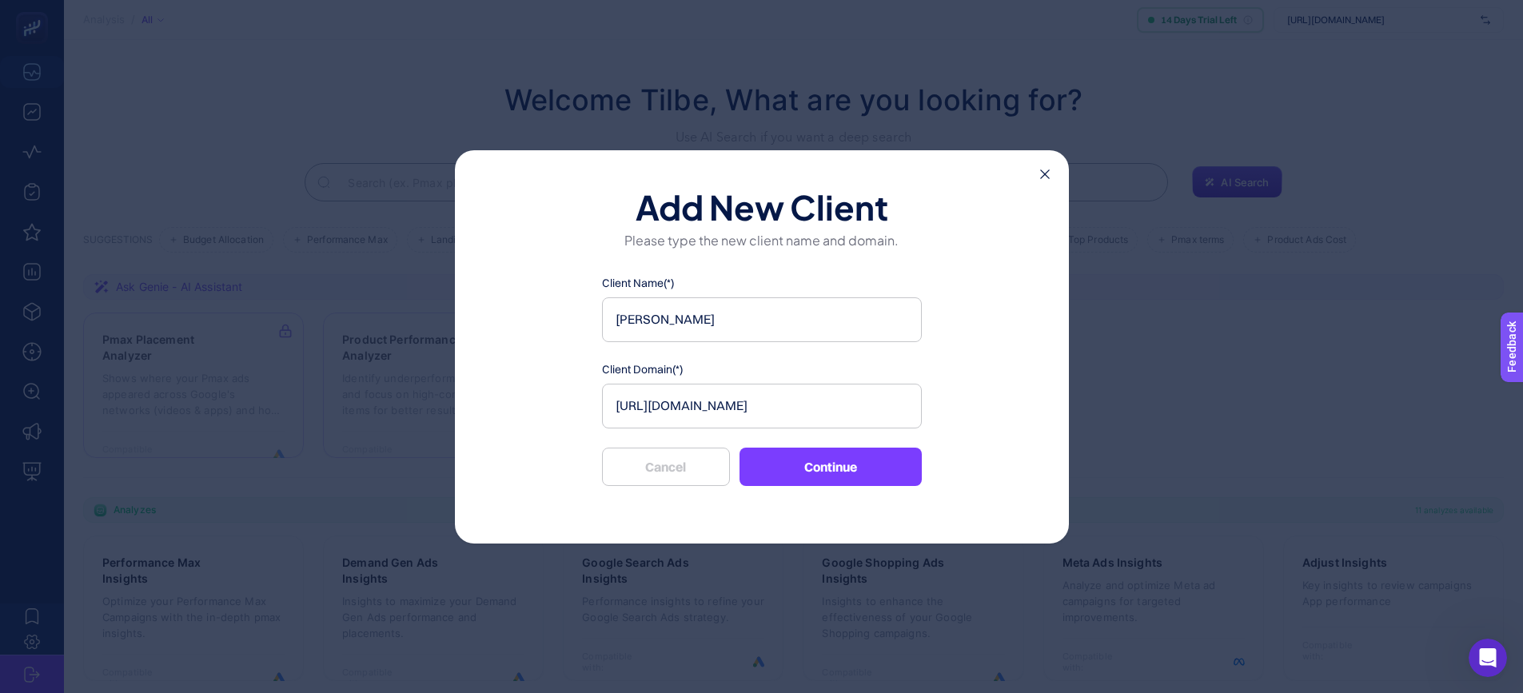
click at [846, 473] on button "Continue" at bounding box center [831, 467] width 182 height 38
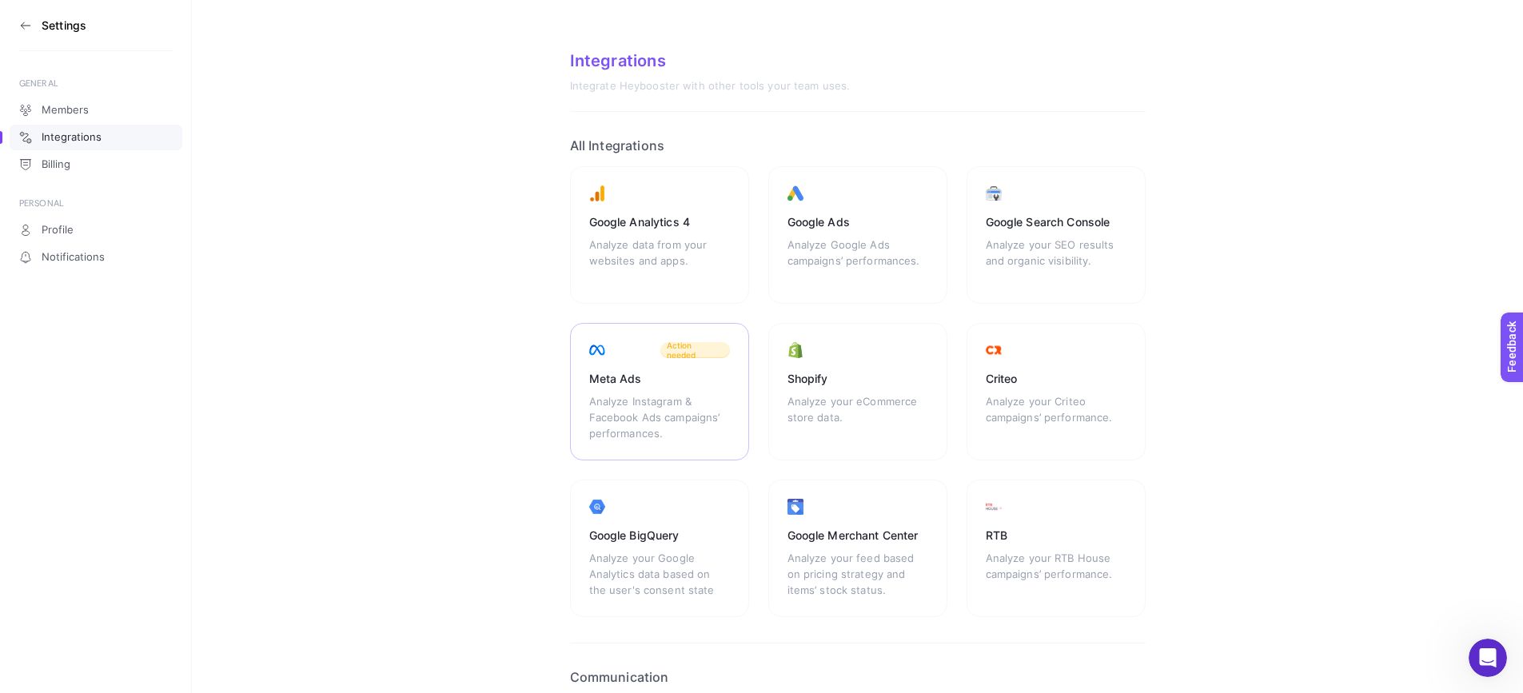
click at [659, 379] on div "Meta Ads" at bounding box center [659, 379] width 141 height 16
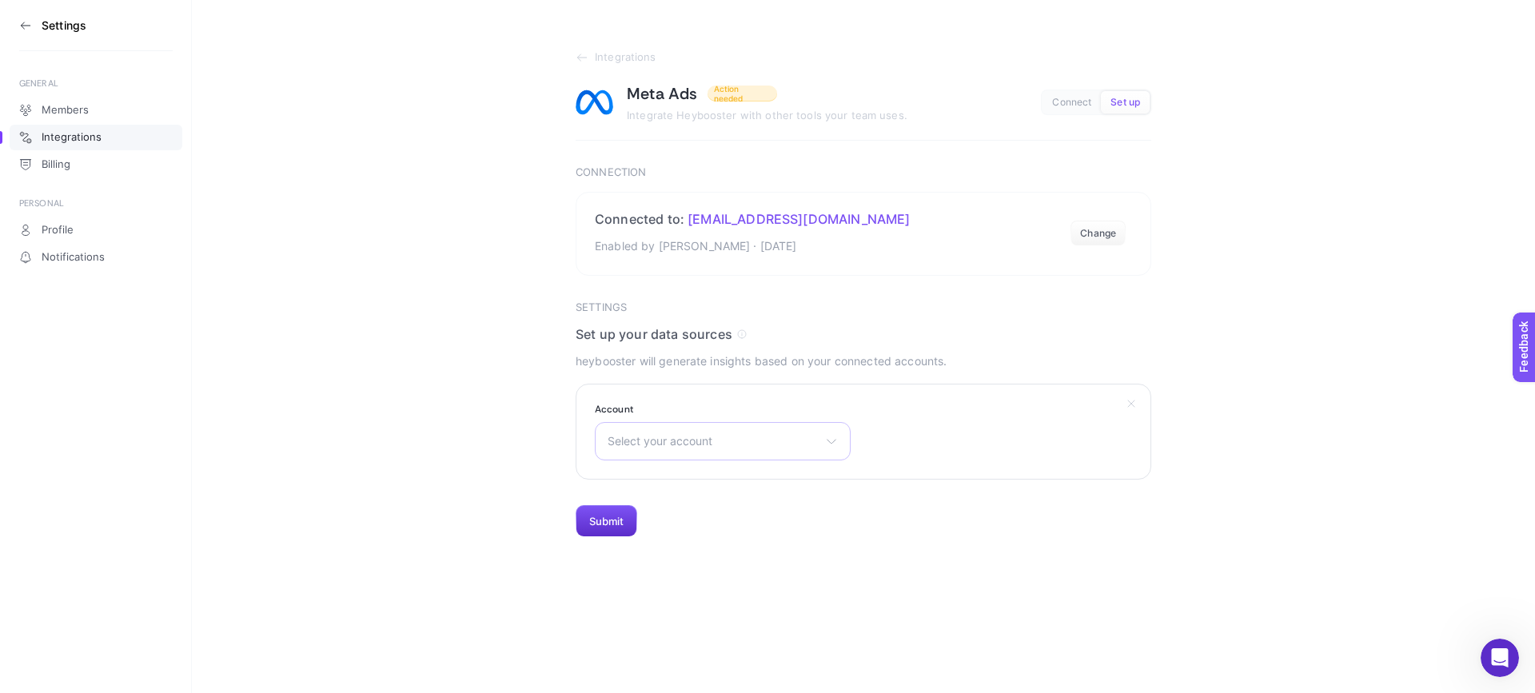
click at [680, 451] on div "Select your account FORDTR BİRMOT OTOKOÇ FORD TRUCKS ZER YENİ Ford Türkiye ZER …" at bounding box center [723, 441] width 256 height 38
click at [684, 450] on div "Select your account FORDTR BİRMOT OTOKOÇ FORD TRUCKS ZER YENİ Ford Türkiye ZER …" at bounding box center [723, 441] width 256 height 38
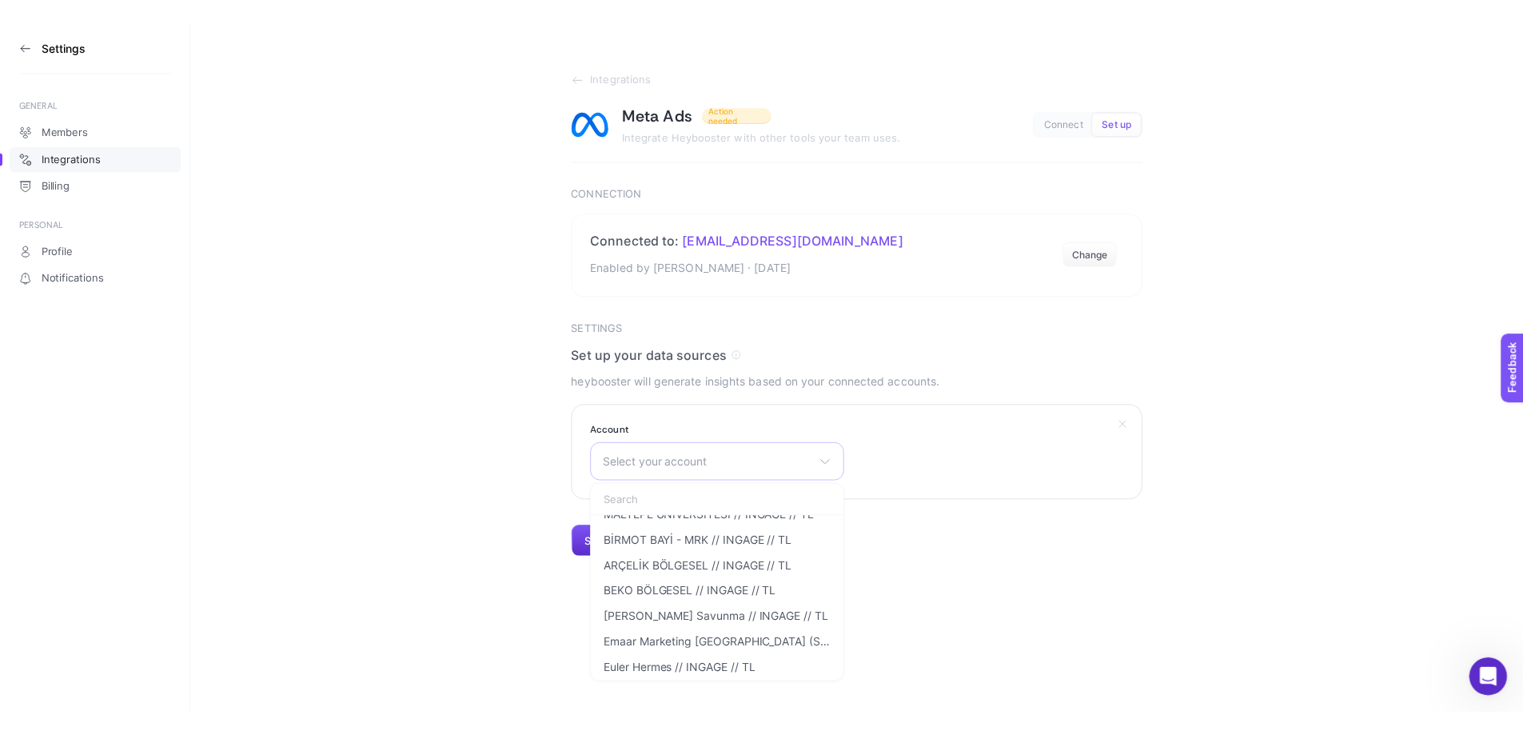
scroll to position [1436, 0]
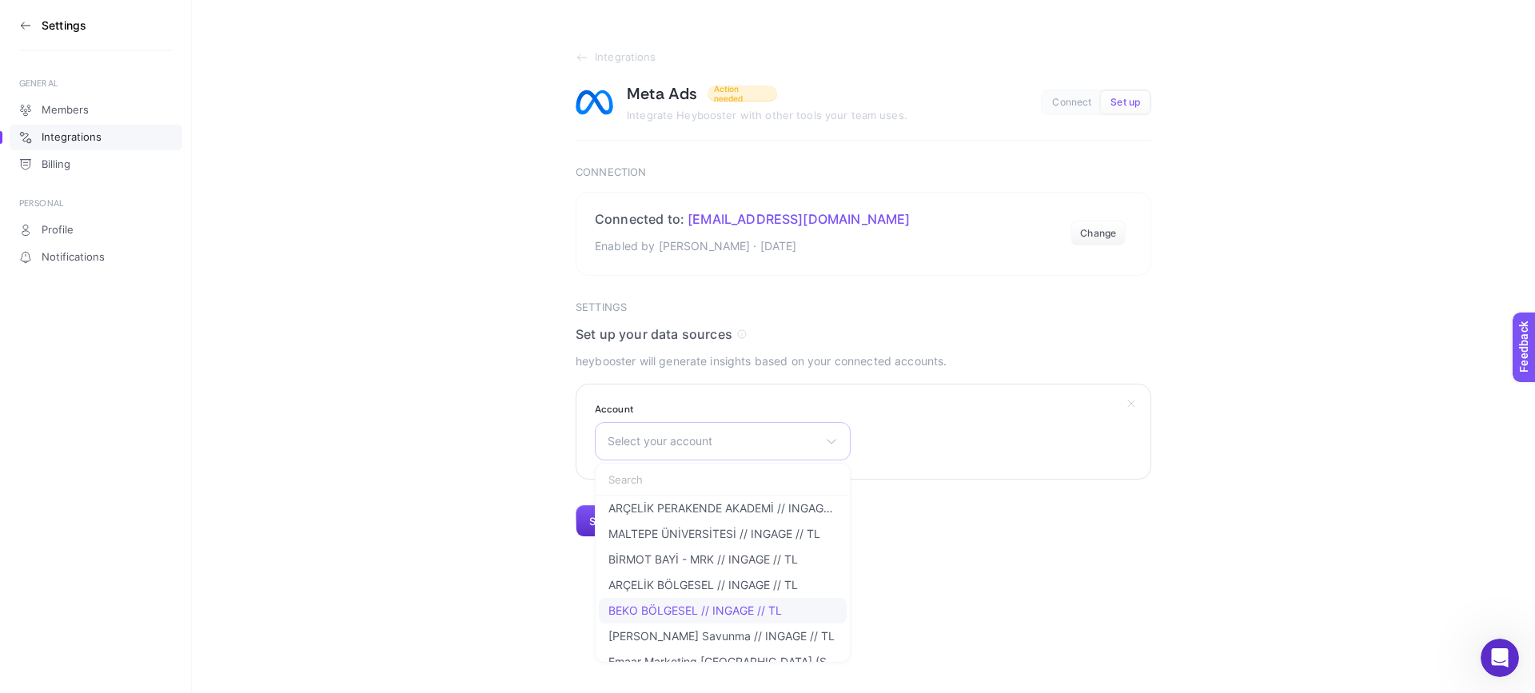
click at [680, 608] on span "BEKO BÖLGESEL // INGAGE // TL" at bounding box center [695, 610] width 174 height 13
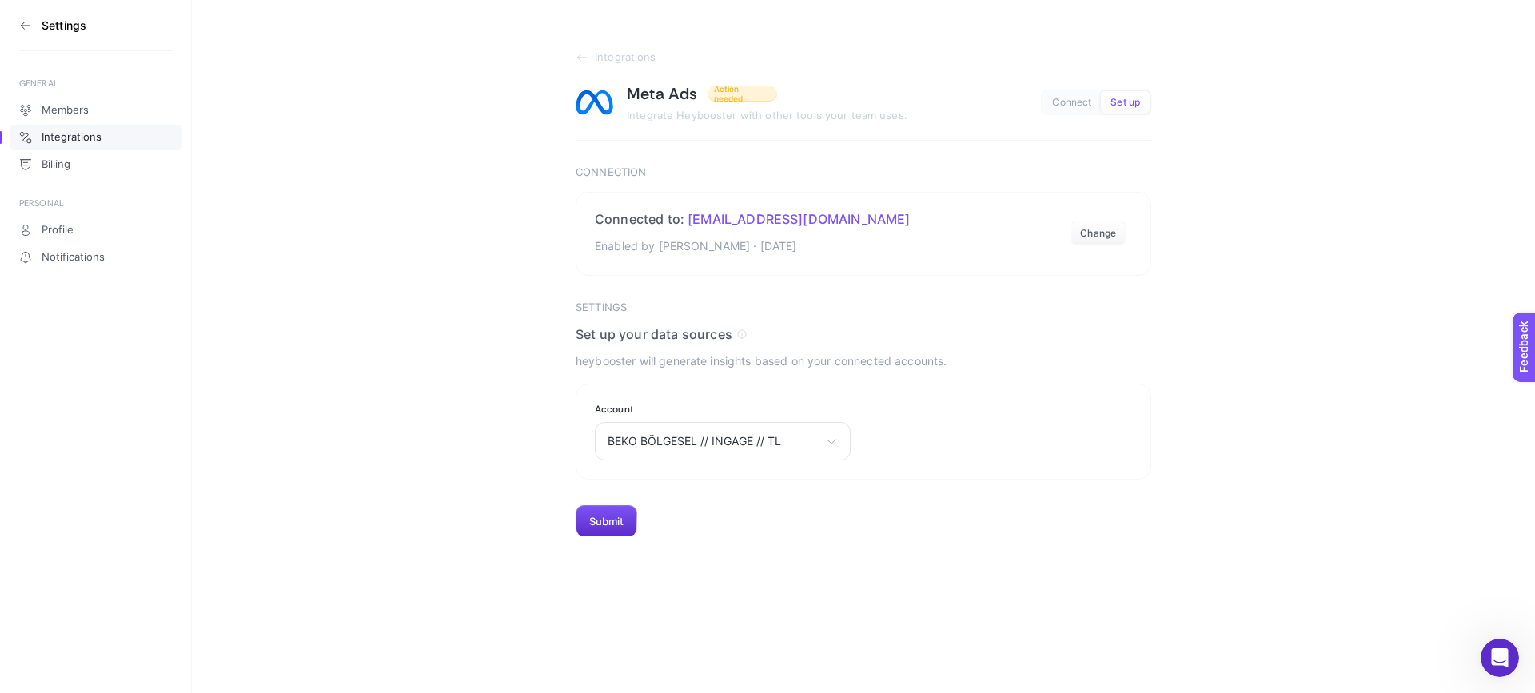
click at [614, 584] on div "Settings GENERAL Members Integrations Billing PERSONAL Profile Notifications In…" at bounding box center [767, 346] width 1535 height 693
click at [619, 517] on button "Submit" at bounding box center [607, 521] width 62 height 32
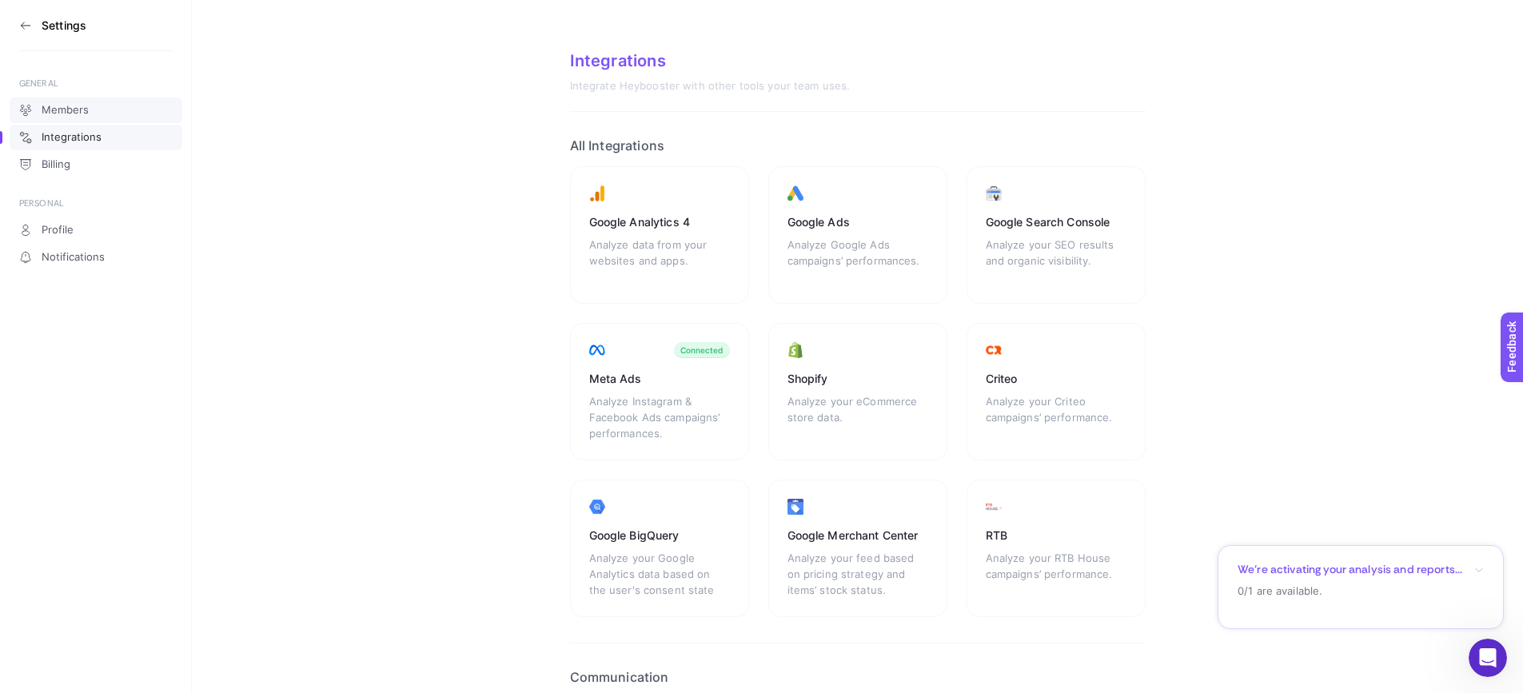
click at [40, 114] on link "Members" at bounding box center [96, 111] width 173 height 26
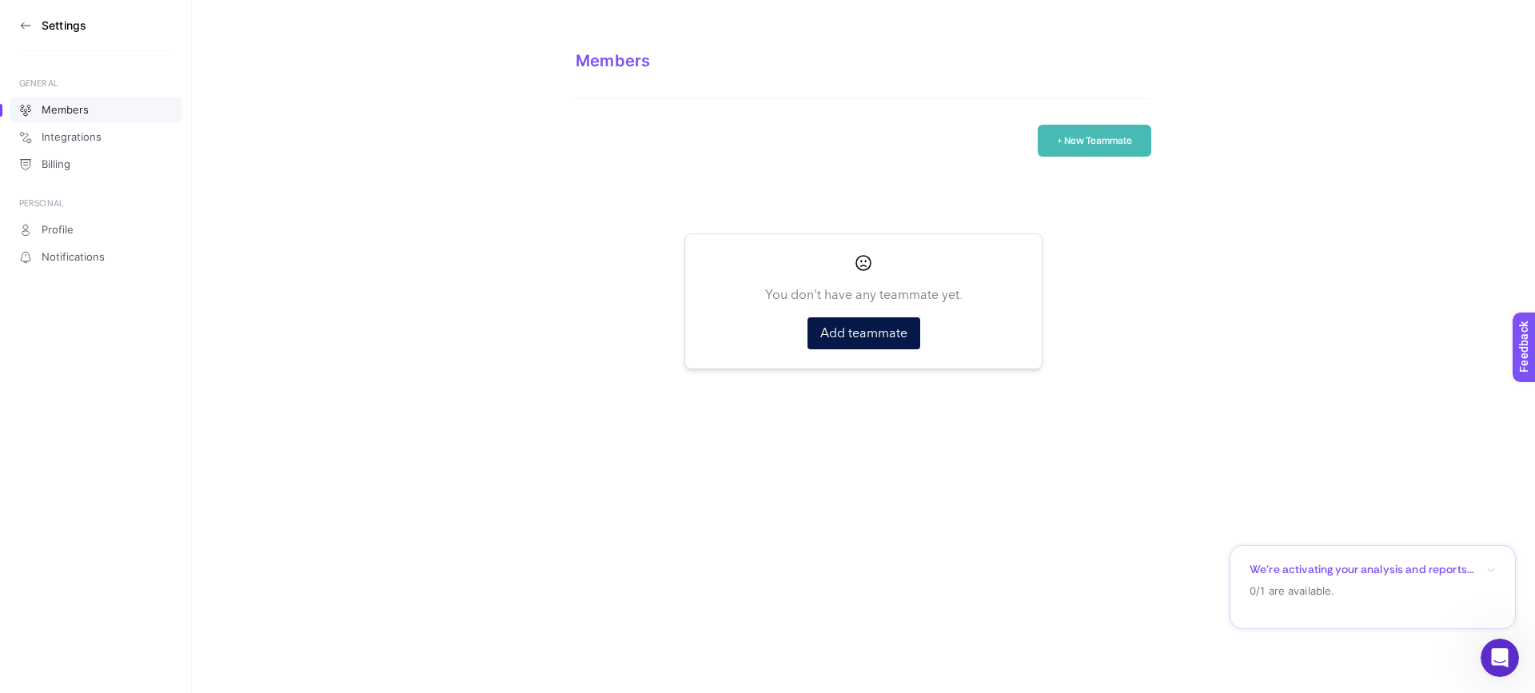
click at [23, 19] on icon at bounding box center [25, 25] width 13 height 13
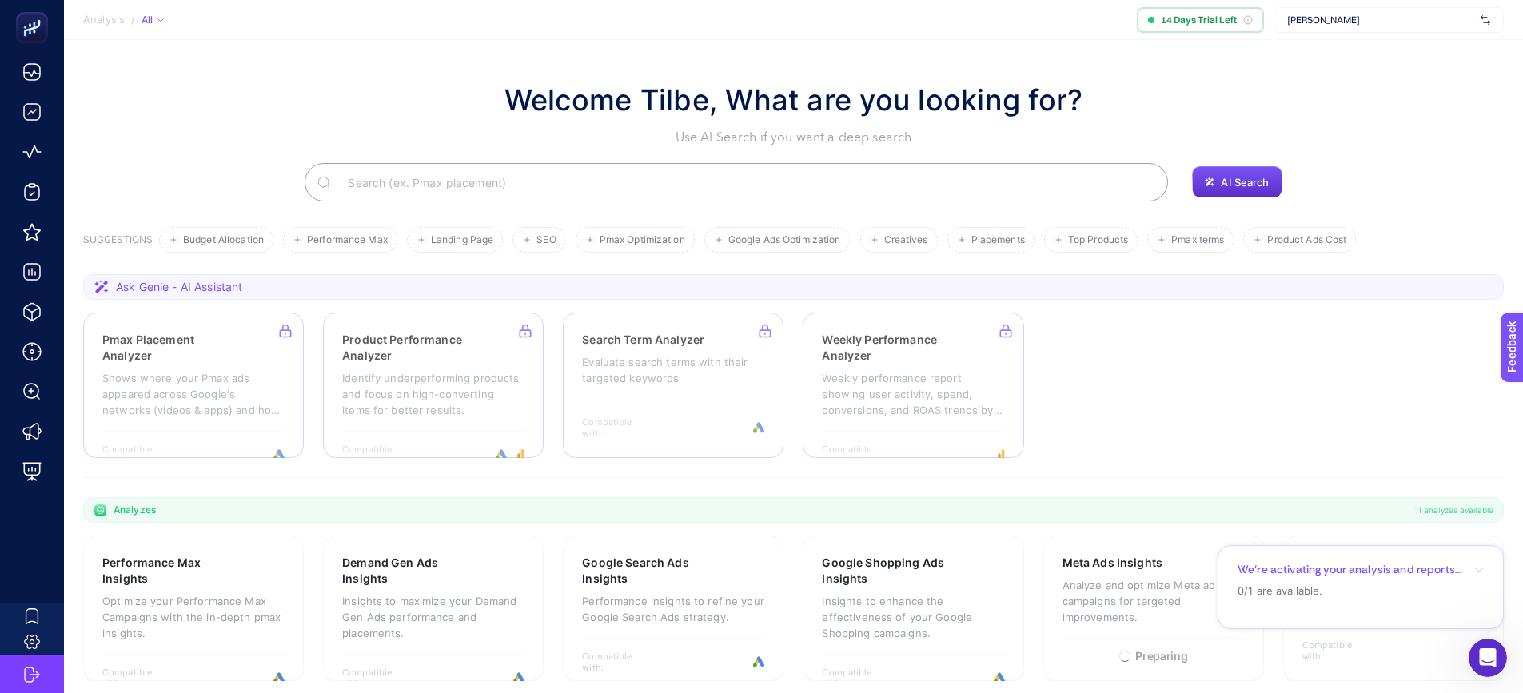
click at [1322, 29] on div "Beko Bölgesel" at bounding box center [1389, 20] width 230 height 26
click at [1362, 19] on input "text" at bounding box center [1380, 20] width 187 height 13
click at [1339, 50] on span "https://oneingage.com/" at bounding box center [1336, 52] width 98 height 13
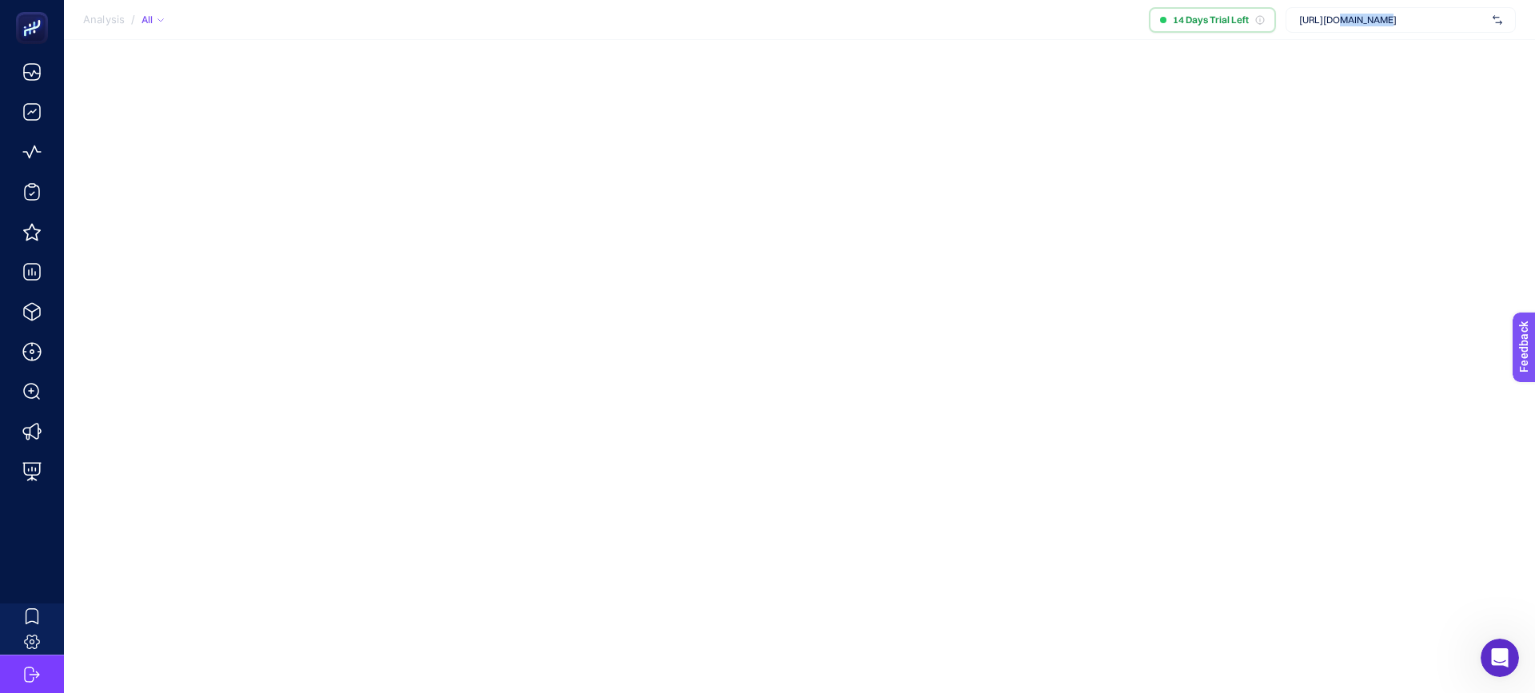
click at [1339, 50] on div "Analysis / All 14 Days Trial Left https://oneingage.com/" at bounding box center [767, 346] width 1535 height 693
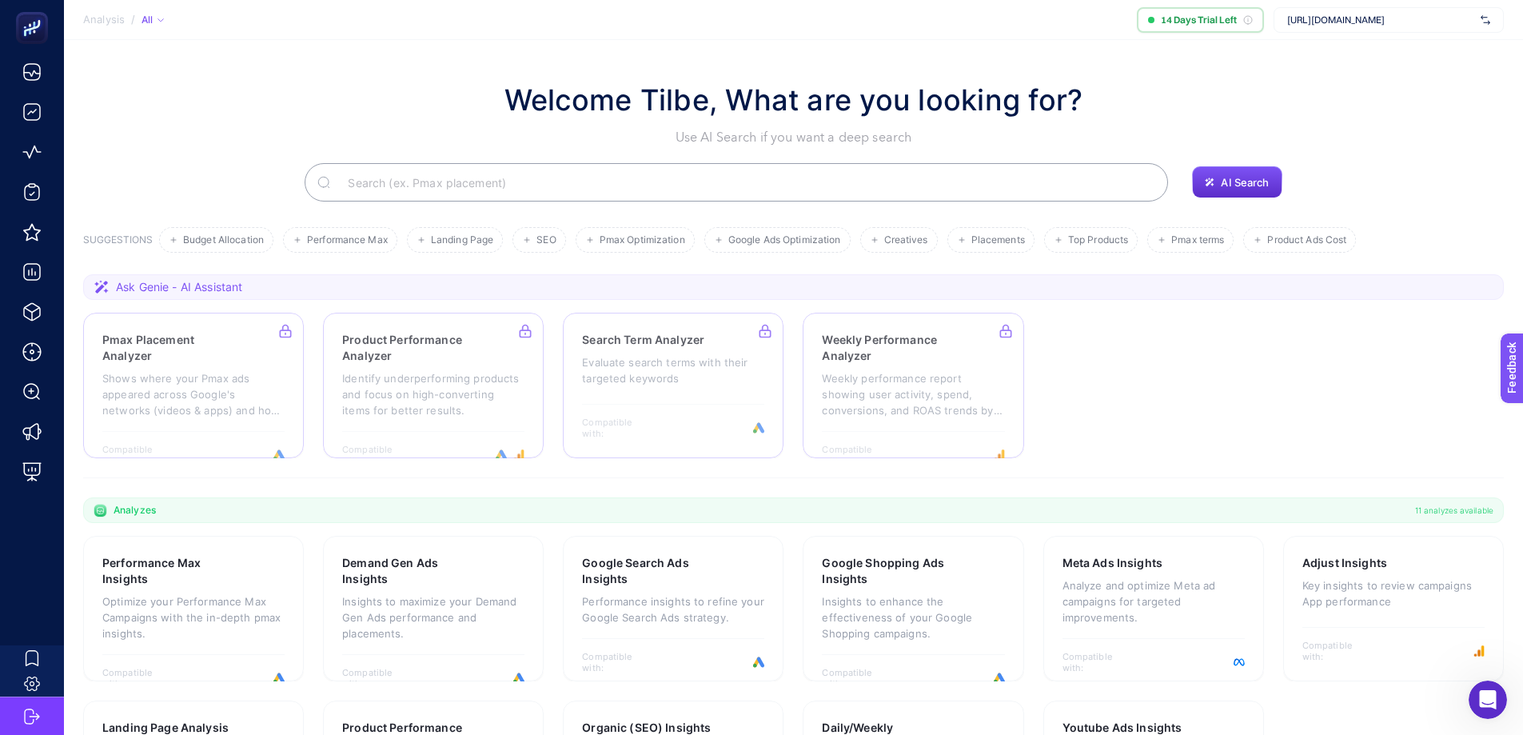
click at [1331, 79] on div "Welcome Tilbe, What are you looking for? Use AI Search if you want a deep search" at bounding box center [793, 112] width 1421 height 69
